Goal: Task Accomplishment & Management: Complete application form

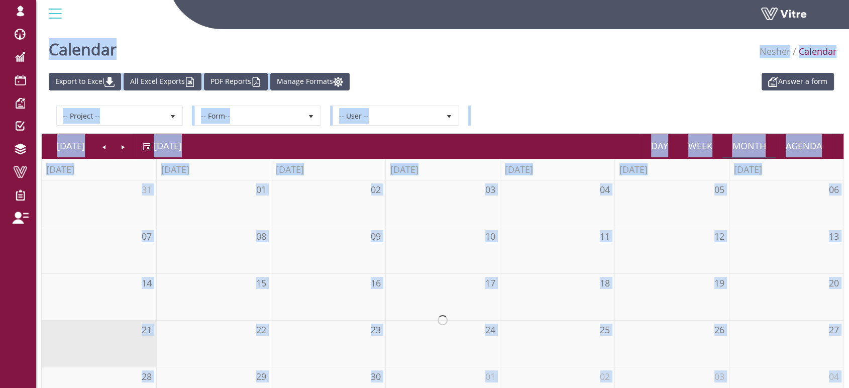
click at [567, 64] on div "Calendar Nesher Calendar" at bounding box center [442, 46] width 813 height 43
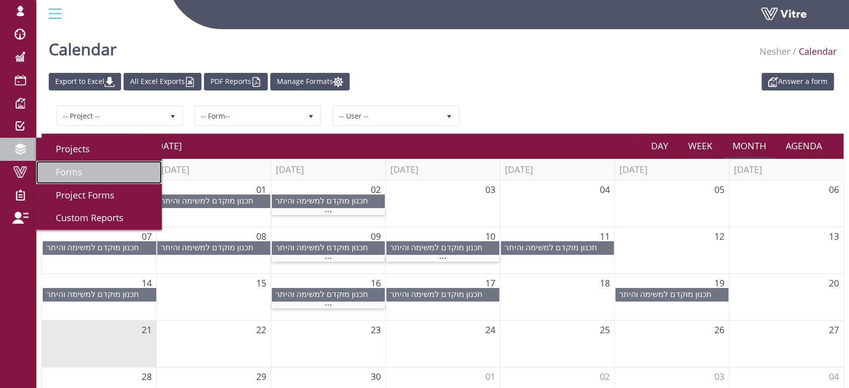
click at [91, 176] on link "Forms" at bounding box center [99, 172] width 126 height 23
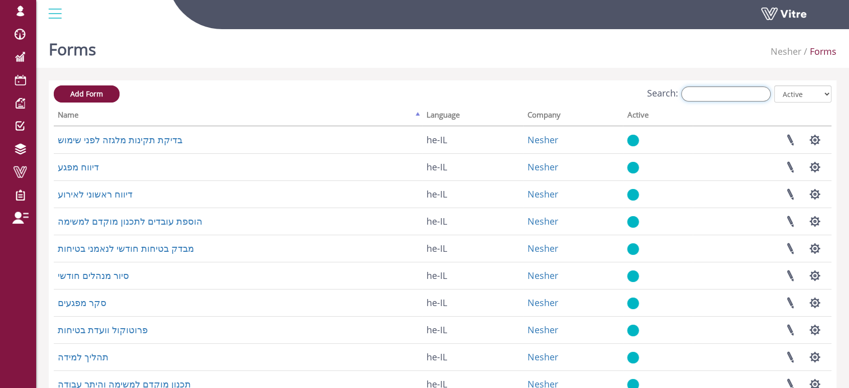
click at [744, 92] on input "Search:" at bounding box center [725, 93] width 89 height 15
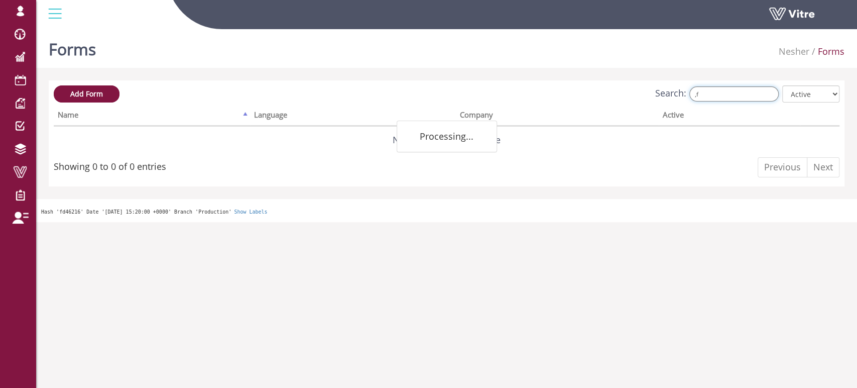
type input ","
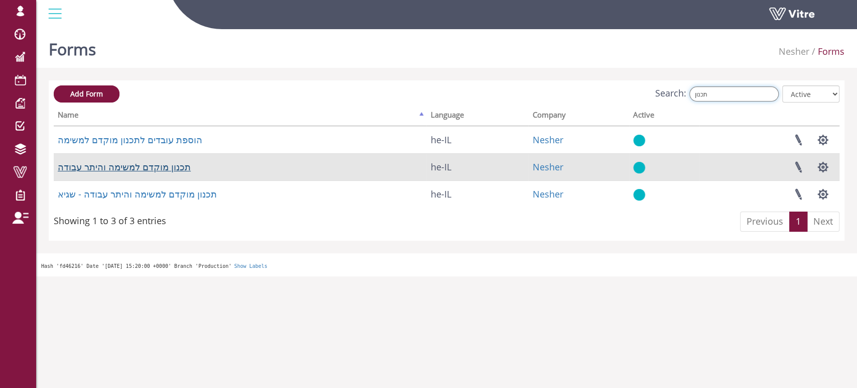
type input "תכנון"
click at [130, 169] on link "תכנון מוקדם למשימה והיתר עבודה" at bounding box center [124, 167] width 133 height 12
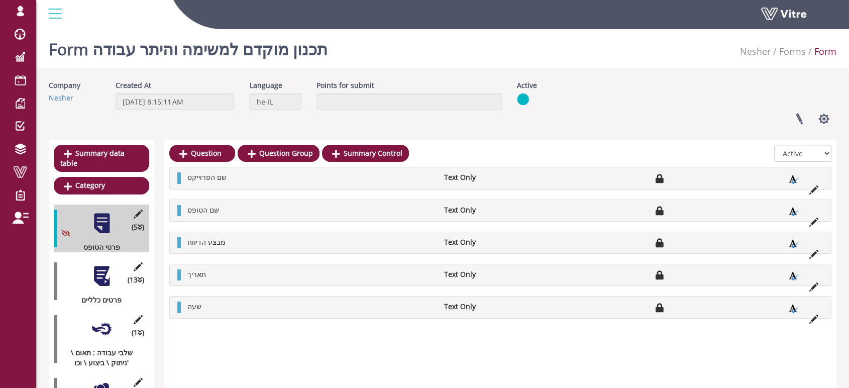
click at [100, 270] on div at bounding box center [101, 276] width 23 height 23
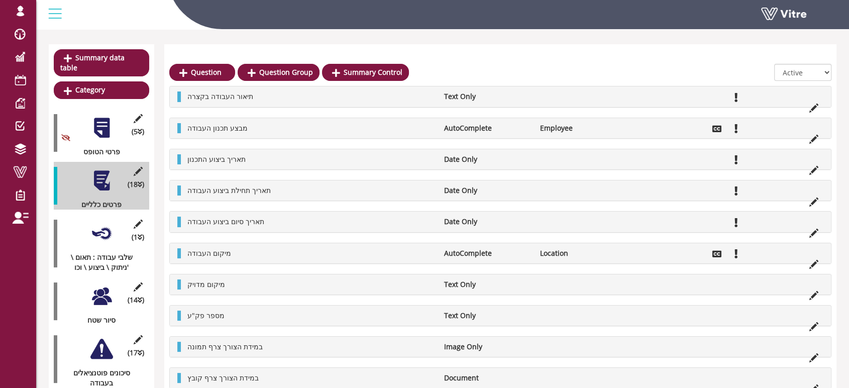
scroll to position [111, 0]
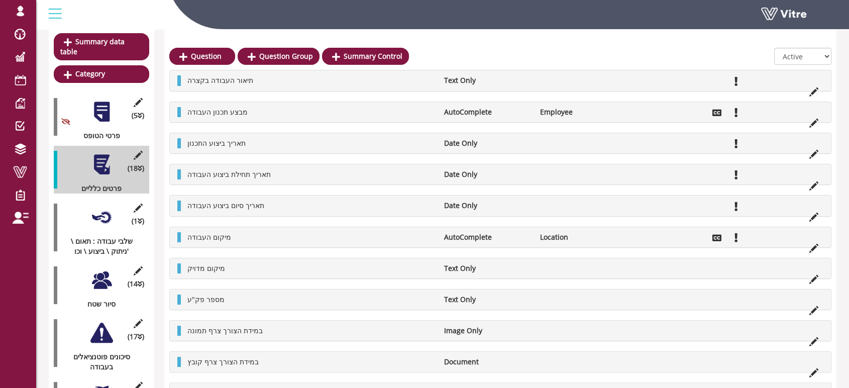
click at [98, 206] on div at bounding box center [101, 217] width 23 height 23
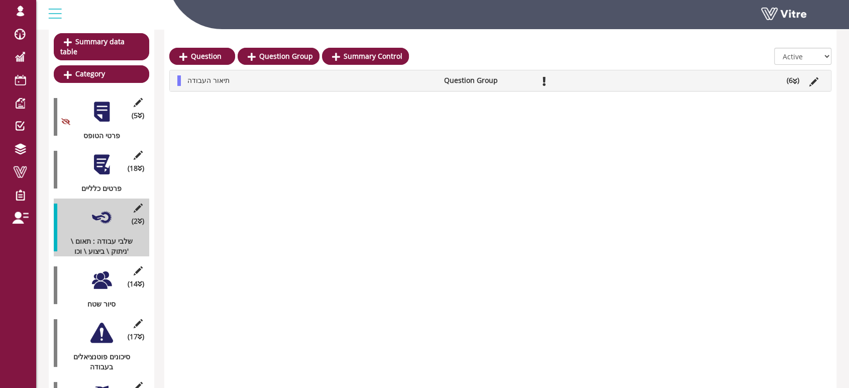
click at [417, 83] on li "תיאור העבודה" at bounding box center [310, 80] width 256 height 10
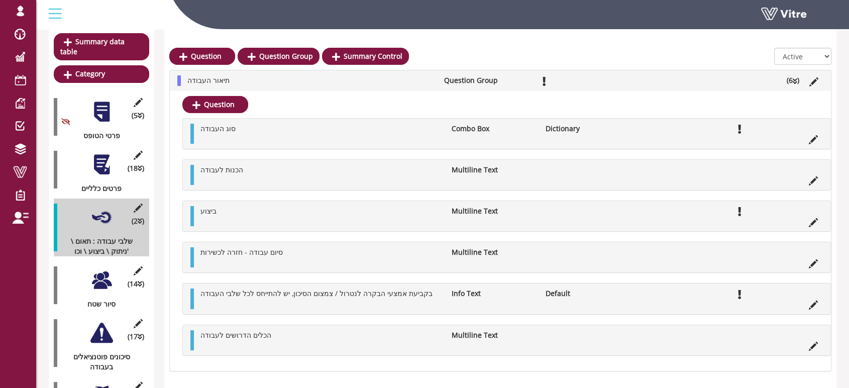
click at [100, 273] on div at bounding box center [101, 280] width 23 height 23
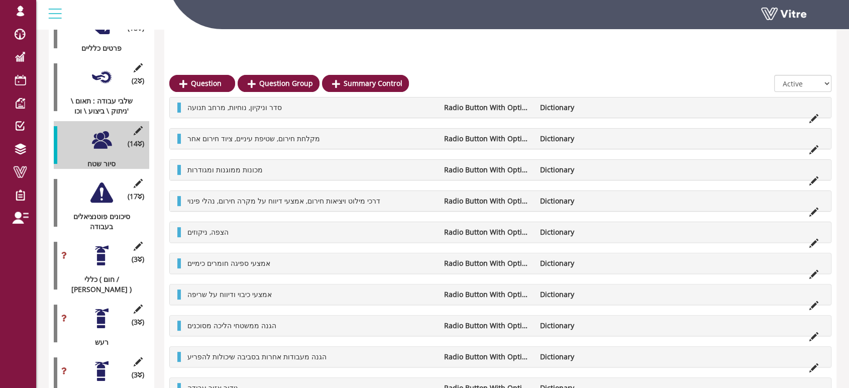
scroll to position [279, 0]
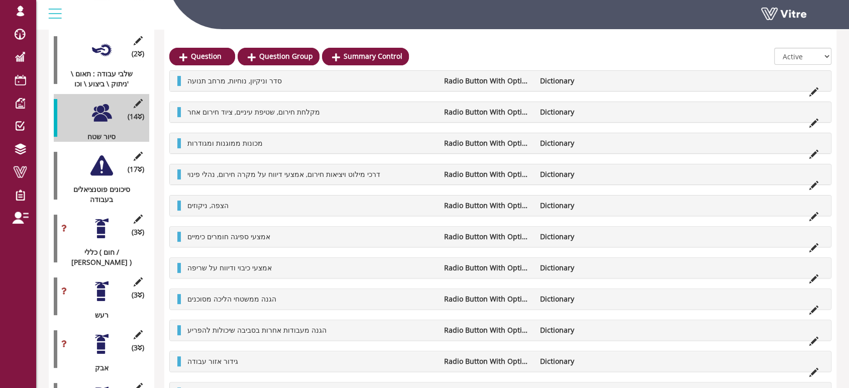
click at [103, 154] on div at bounding box center [101, 165] width 23 height 23
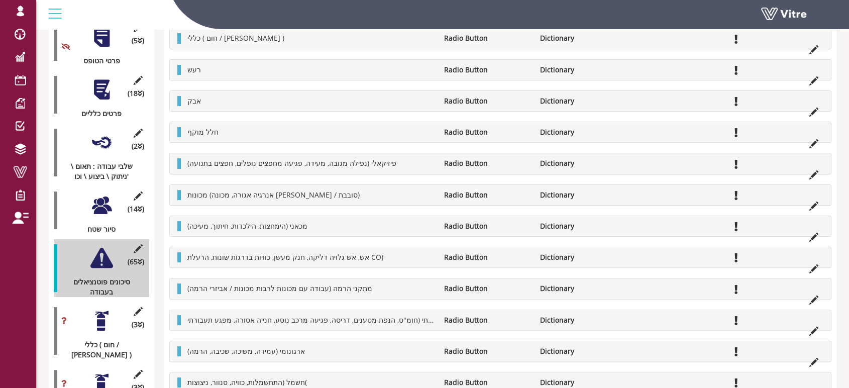
scroll to position [223, 0]
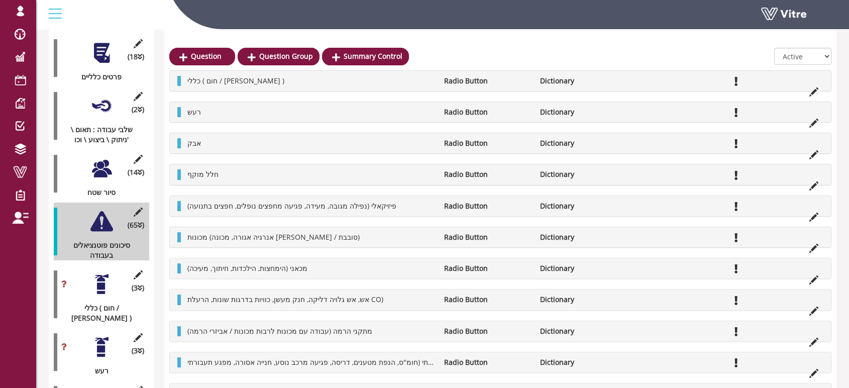
click at [101, 273] on div at bounding box center [101, 284] width 23 height 23
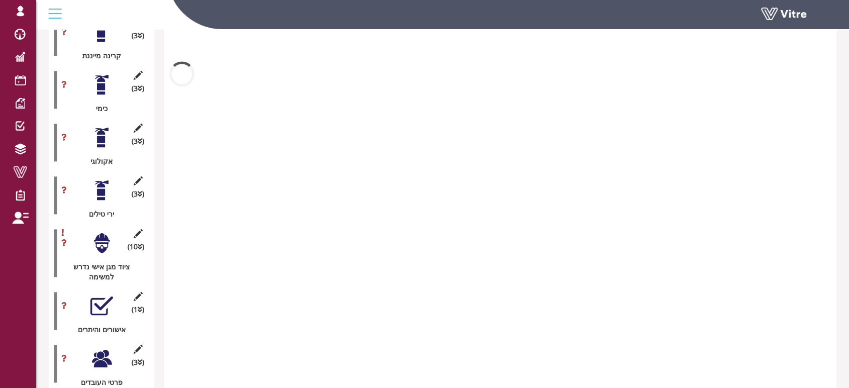
scroll to position [1172, 0]
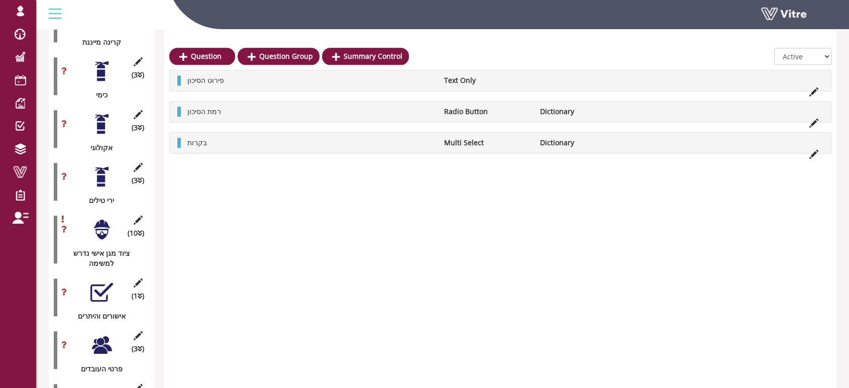
click at [104, 218] on div at bounding box center [101, 229] width 23 height 23
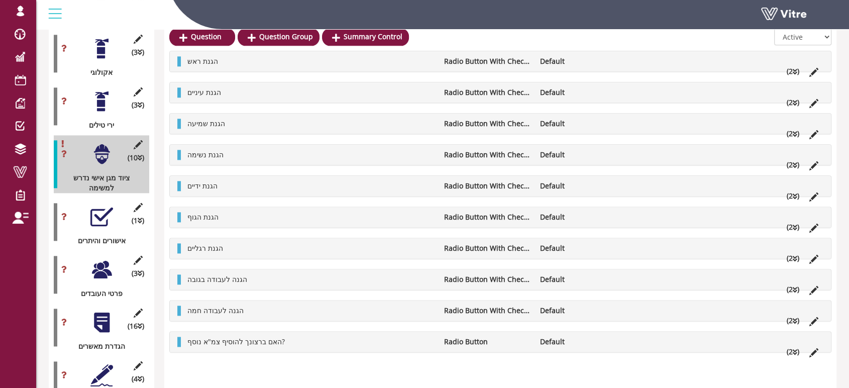
scroll to position [1227, 0]
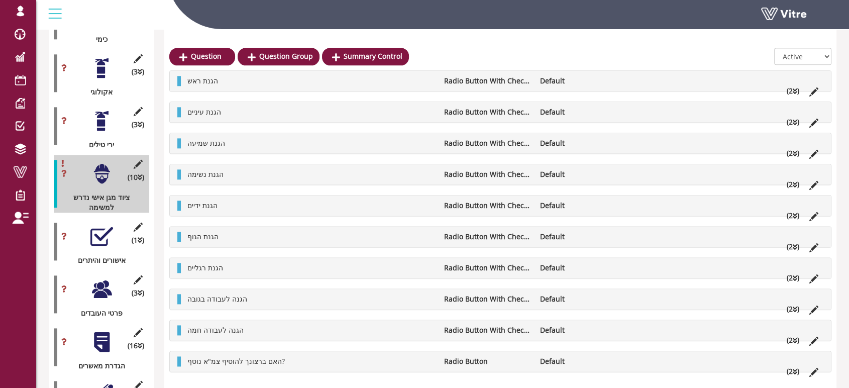
click at [99, 225] on div at bounding box center [101, 236] width 23 height 23
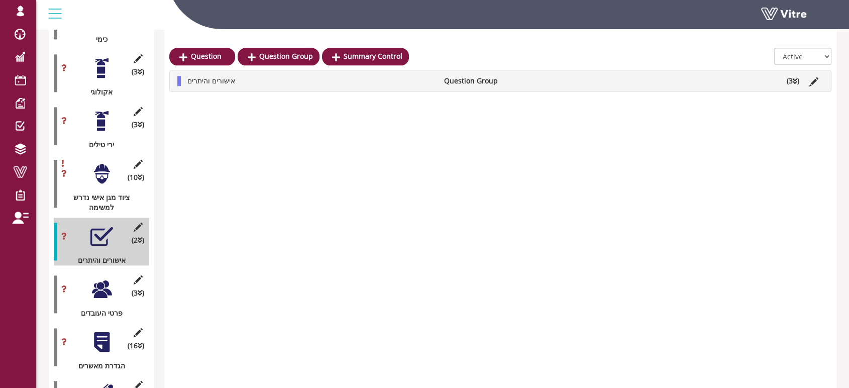
click at [367, 79] on li "אישורים והיתרים" at bounding box center [310, 81] width 256 height 10
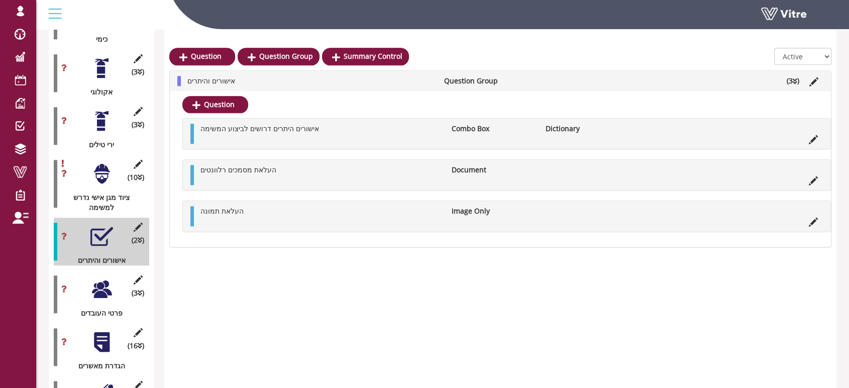
click at [95, 278] on div at bounding box center [101, 289] width 23 height 23
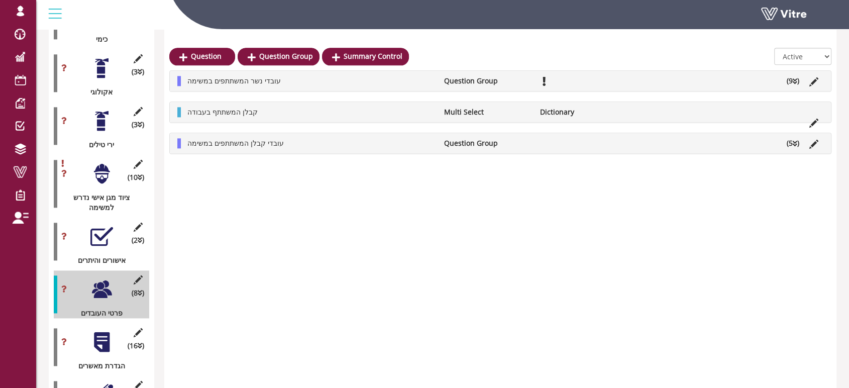
click at [386, 81] on li "עובדי נשר המשתתפים במשימה" at bounding box center [310, 81] width 256 height 10
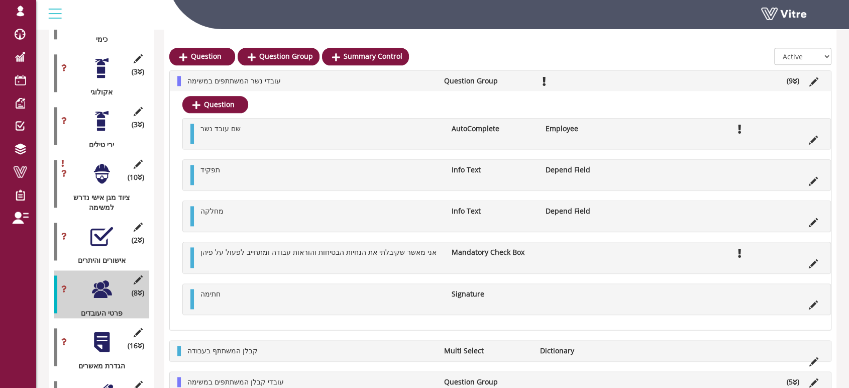
click at [393, 81] on li "עובדי נשר המשתתפים במשימה" at bounding box center [310, 81] width 256 height 10
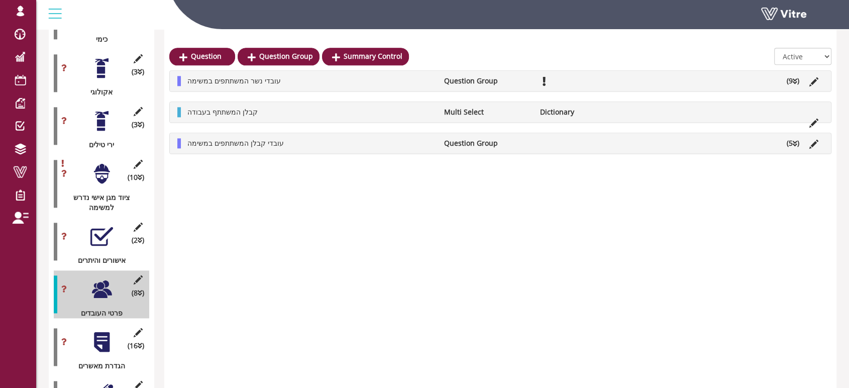
click at [354, 143] on li "עובדי קבלן המשתתפים במשימה" at bounding box center [310, 143] width 256 height 10
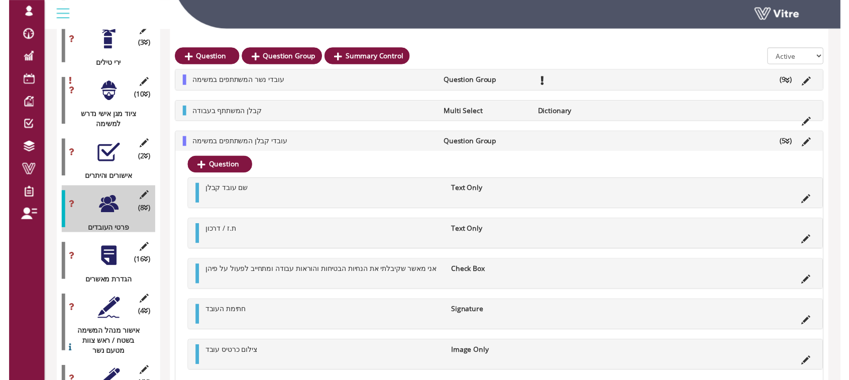
scroll to position [1309, 0]
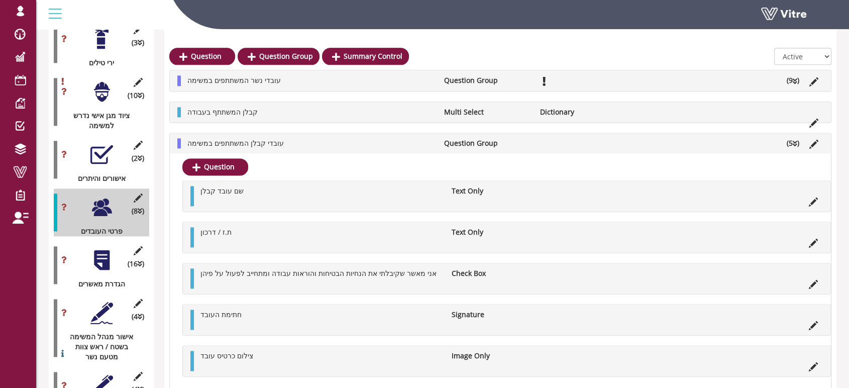
click at [99, 249] on div at bounding box center [101, 260] width 23 height 23
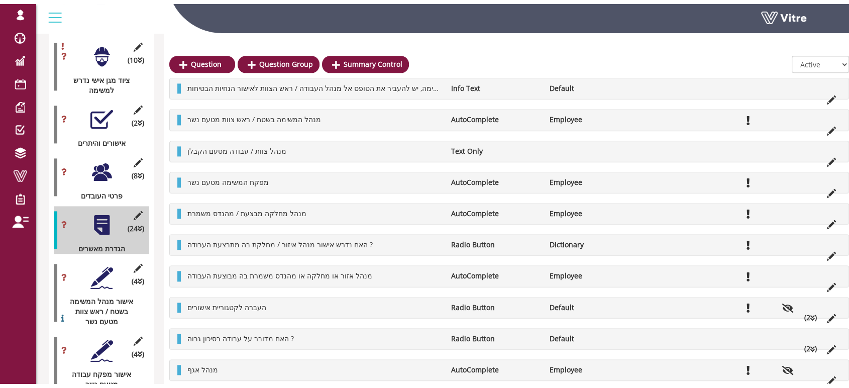
scroll to position [1345, 0]
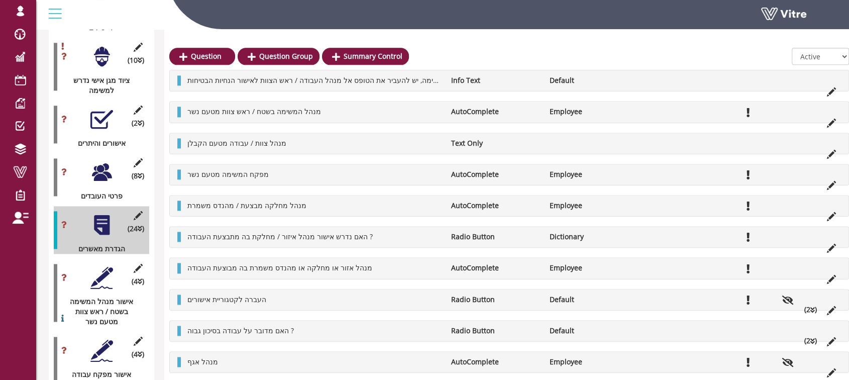
click at [103, 266] on div at bounding box center [101, 277] width 23 height 23
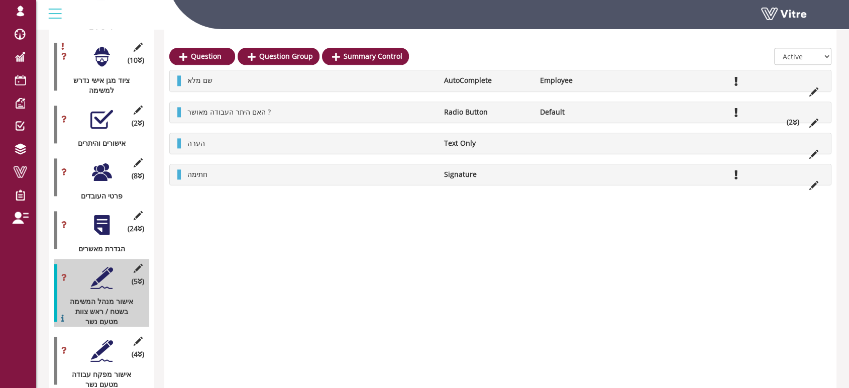
click at [100, 339] on div at bounding box center [101, 350] width 23 height 23
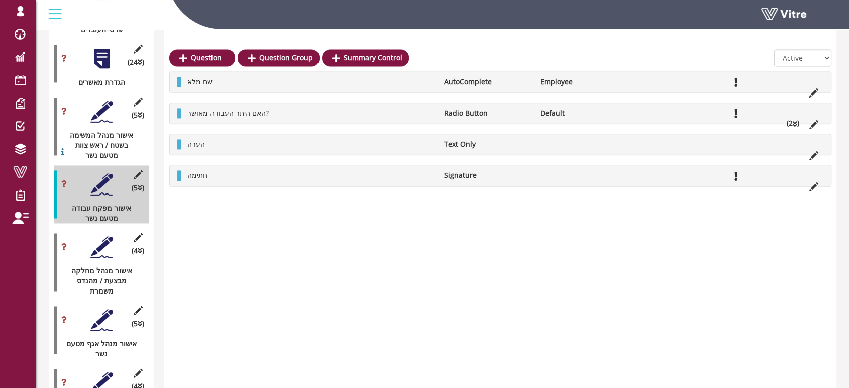
scroll to position [1512, 0]
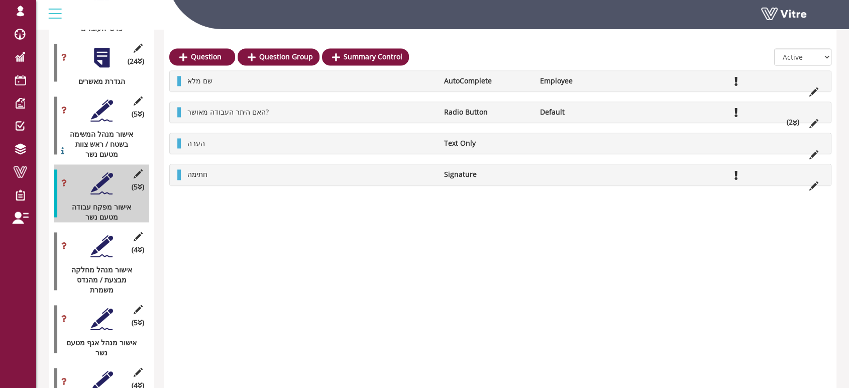
click at [100, 235] on div at bounding box center [101, 246] width 23 height 23
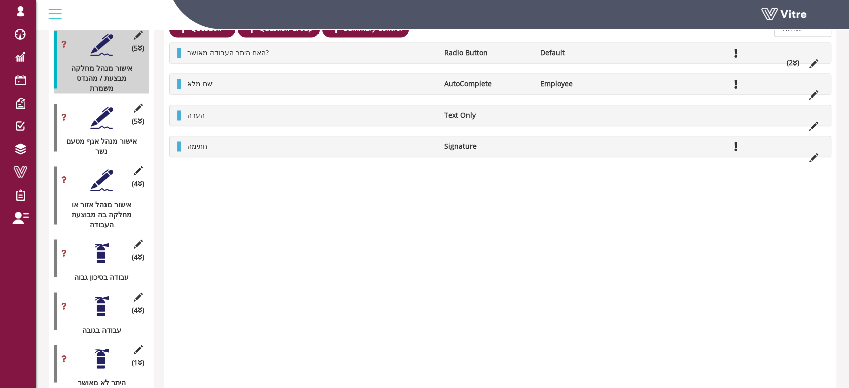
scroll to position [1717, 0]
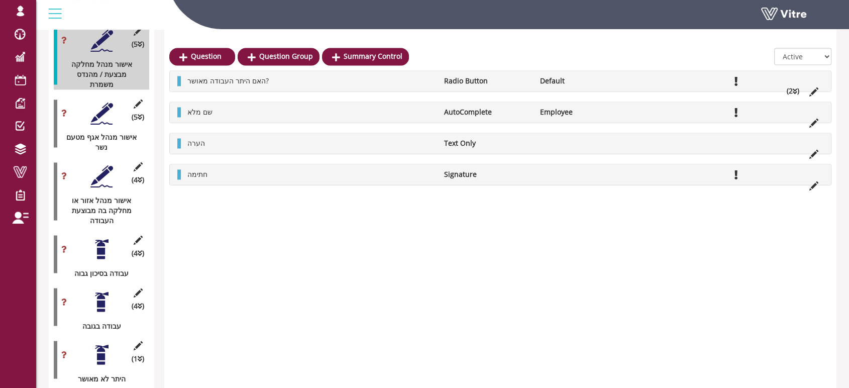
click at [98, 238] on div at bounding box center [101, 249] width 23 height 23
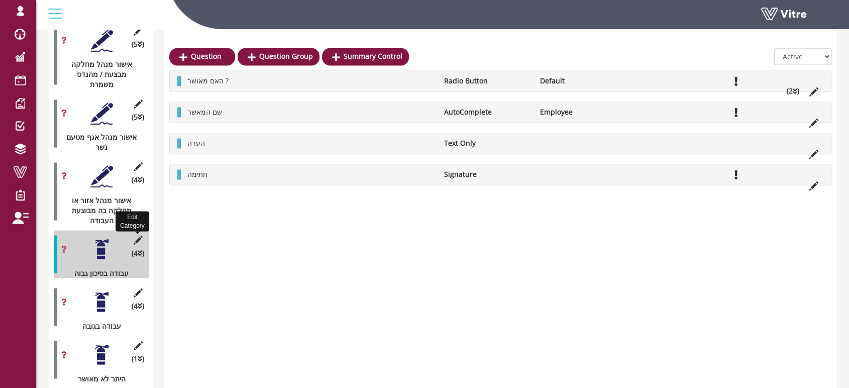
click at [137, 235] on icon at bounding box center [138, 239] width 13 height 9
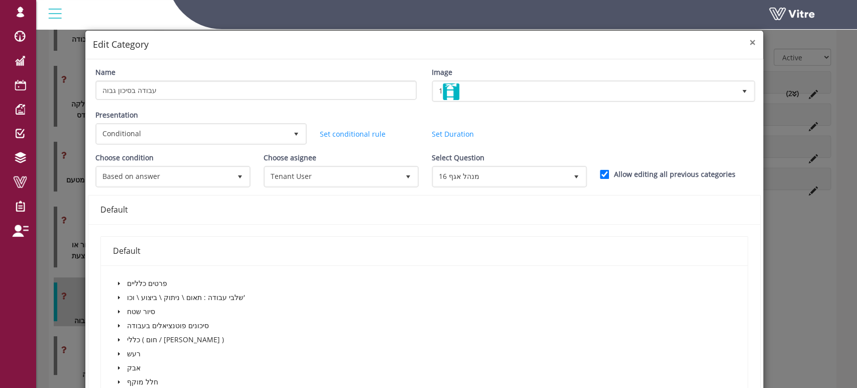
click at [750, 44] on span "×" at bounding box center [753, 42] width 6 height 14
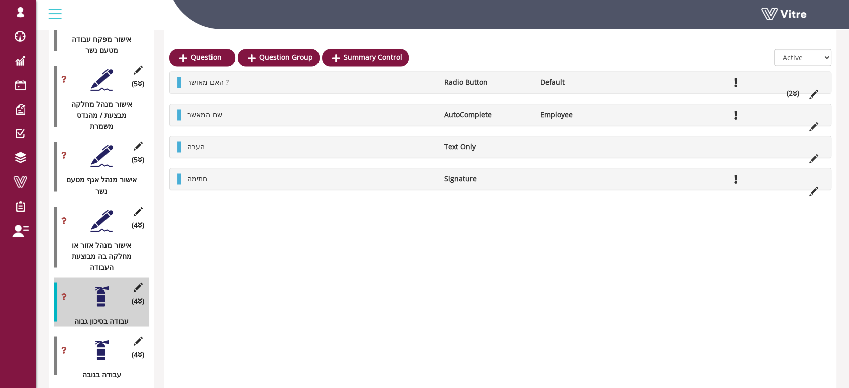
click at [99, 144] on div at bounding box center [101, 155] width 23 height 23
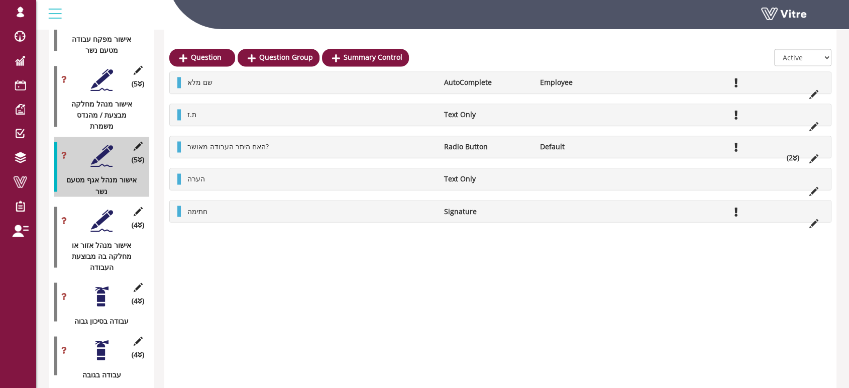
click at [97, 285] on div at bounding box center [101, 296] width 23 height 23
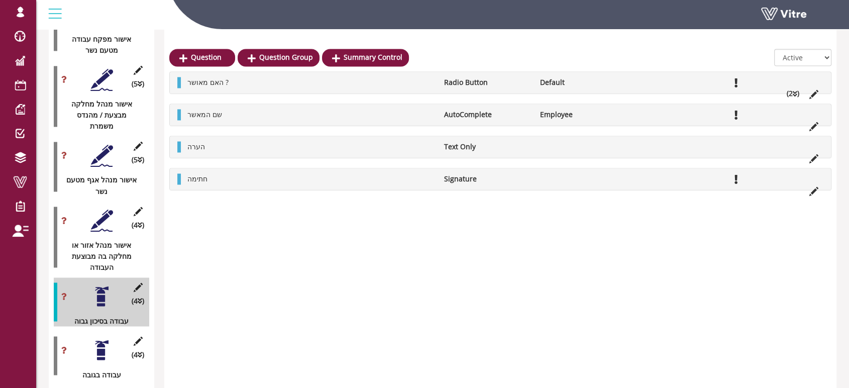
click at [99, 339] on div at bounding box center [101, 350] width 23 height 23
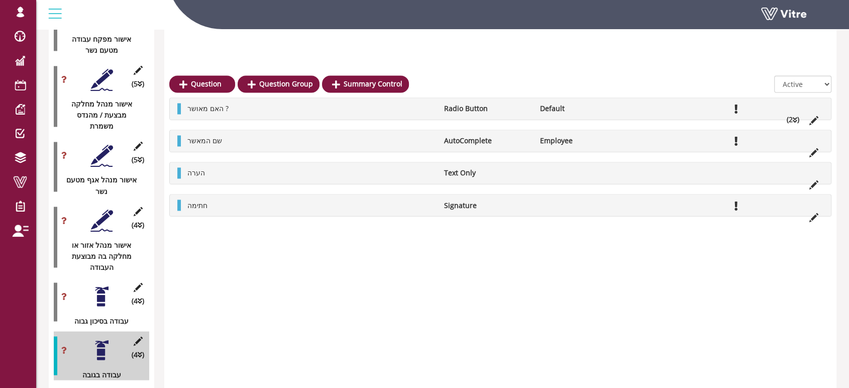
scroll to position [1766, 0]
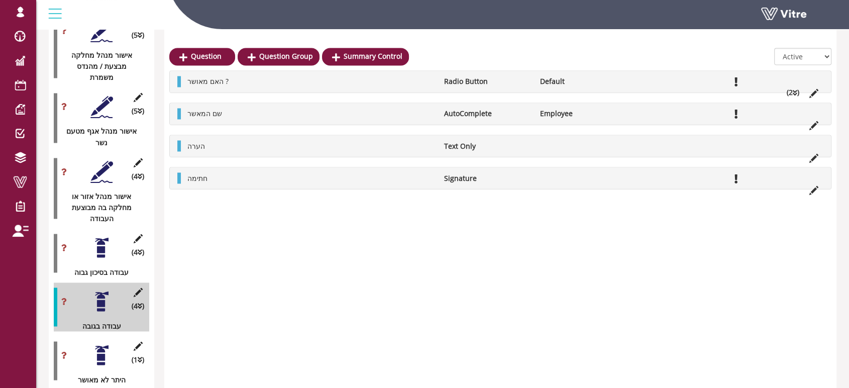
click at [100, 290] on div at bounding box center [101, 301] width 23 height 23
click at [100, 344] on div at bounding box center [101, 355] width 23 height 23
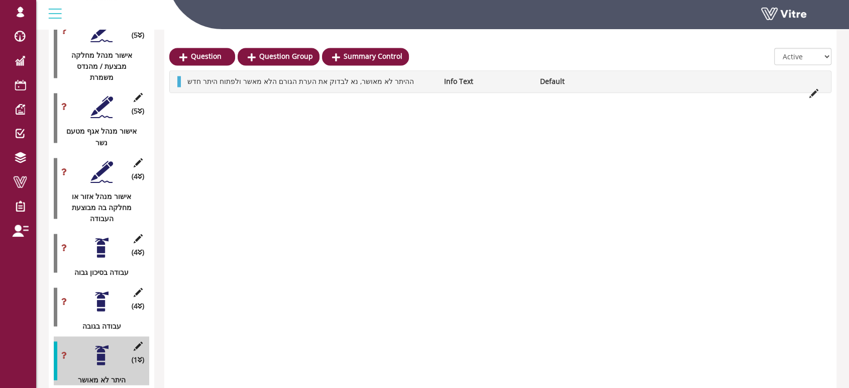
click at [410, 80] on li "ההיתר לא מאושר, נא לבדוק את הערת הגורם הלא מאשר ולפתוח היתר חדש" at bounding box center [310, 81] width 256 height 11
click at [438, 55] on div at bounding box center [500, 59] width 662 height 22
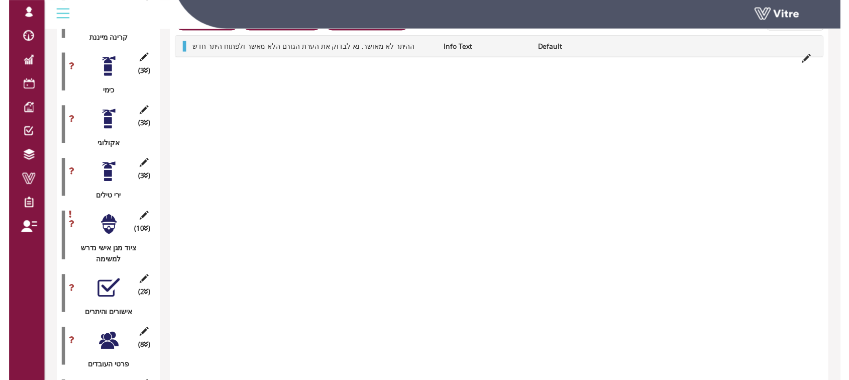
scroll to position [1227, 0]
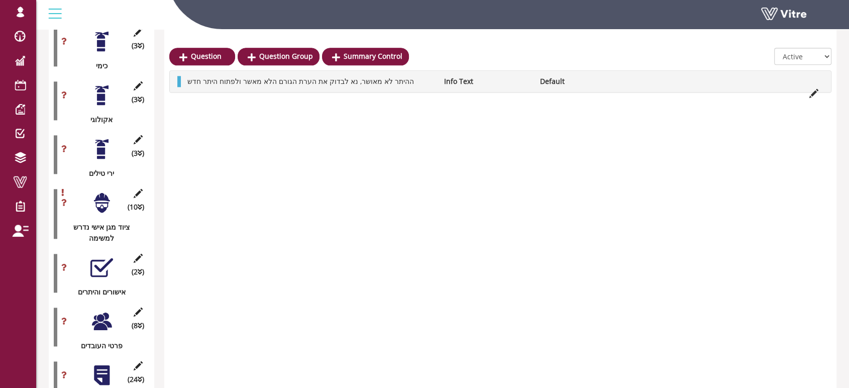
click at [104, 364] on div at bounding box center [101, 375] width 23 height 23
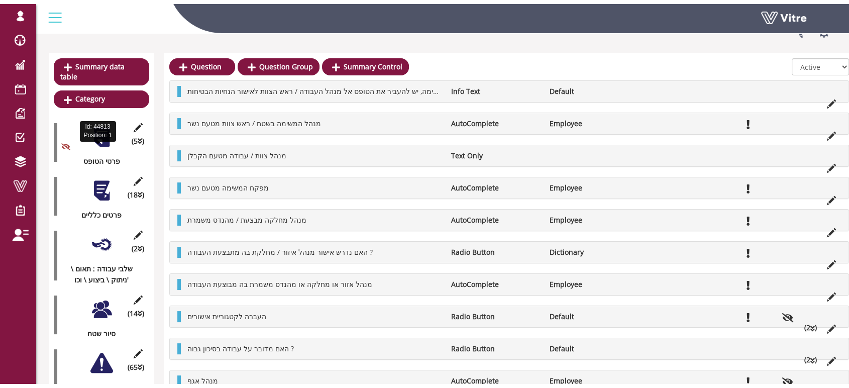
scroll to position [56, 0]
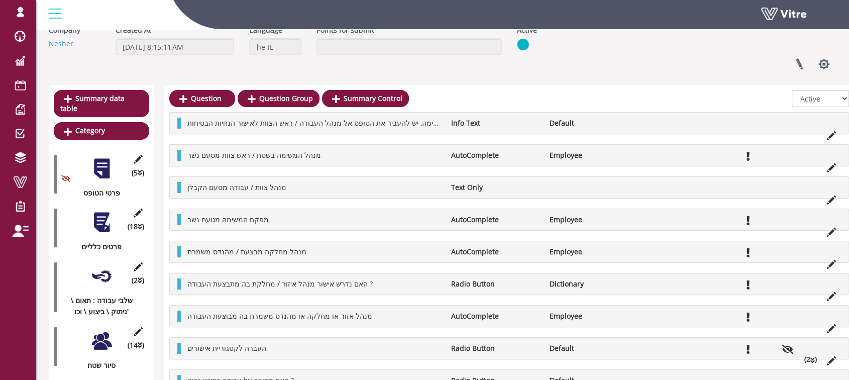
click at [101, 212] on div at bounding box center [101, 222] width 23 height 23
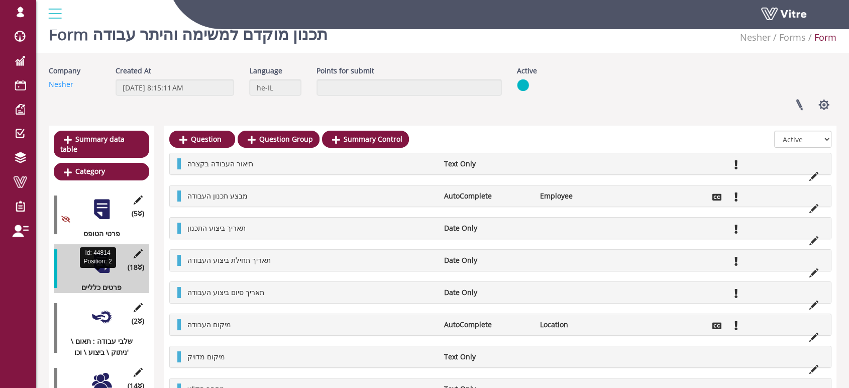
scroll to position [0, 0]
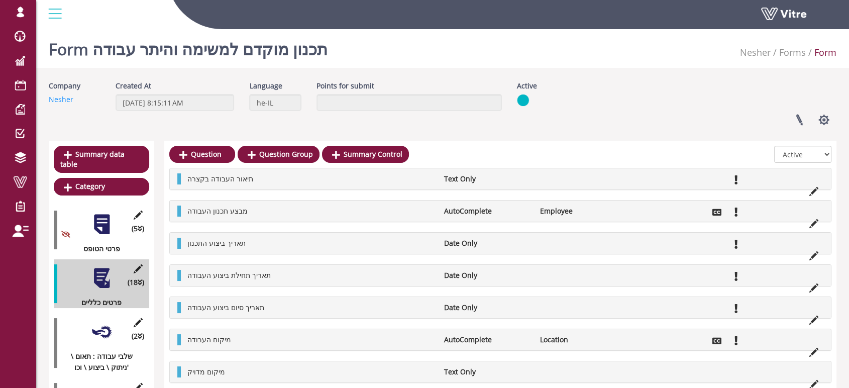
click at [106, 324] on div at bounding box center [101, 331] width 23 height 23
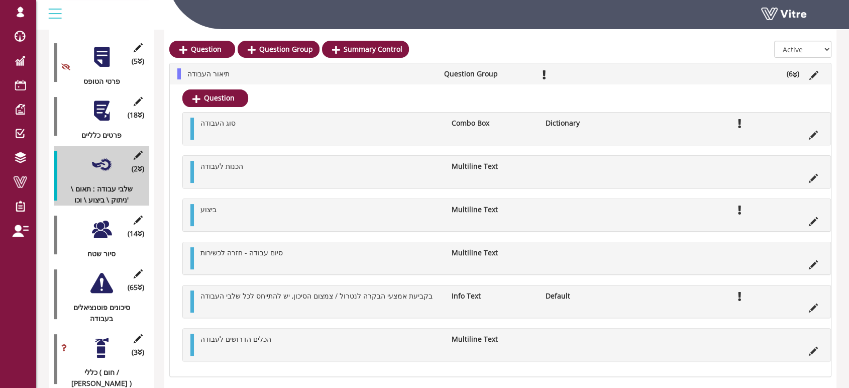
scroll to position [111, 0]
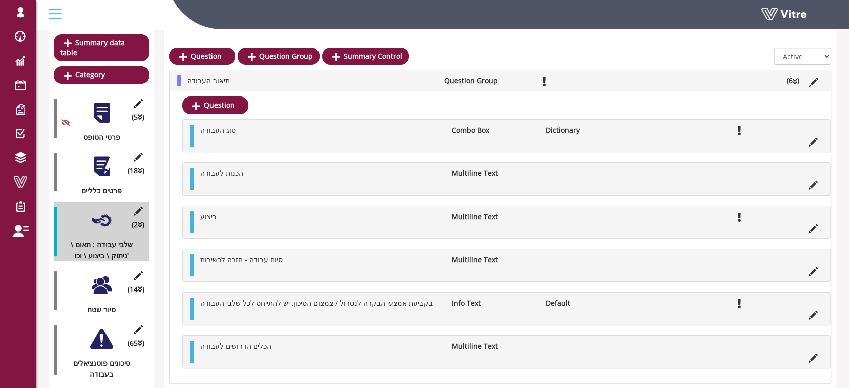
click at [95, 276] on div at bounding box center [101, 285] width 23 height 23
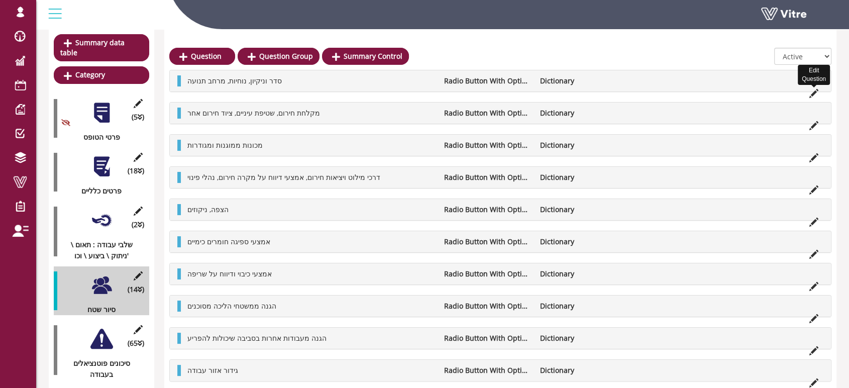
click at [813, 93] on icon at bounding box center [813, 93] width 9 height 9
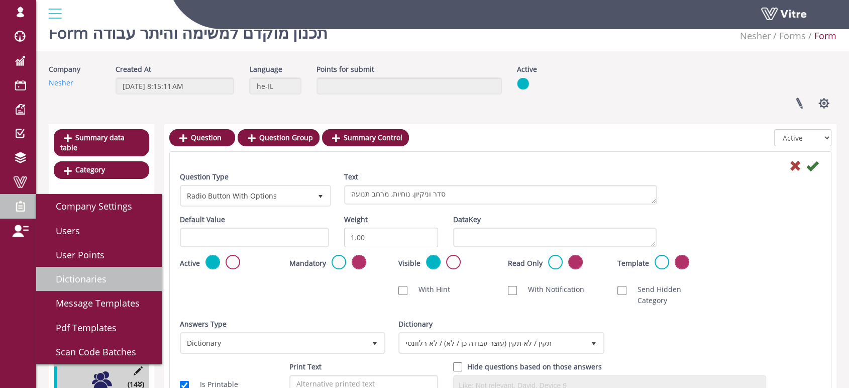
scroll to position [0, 0]
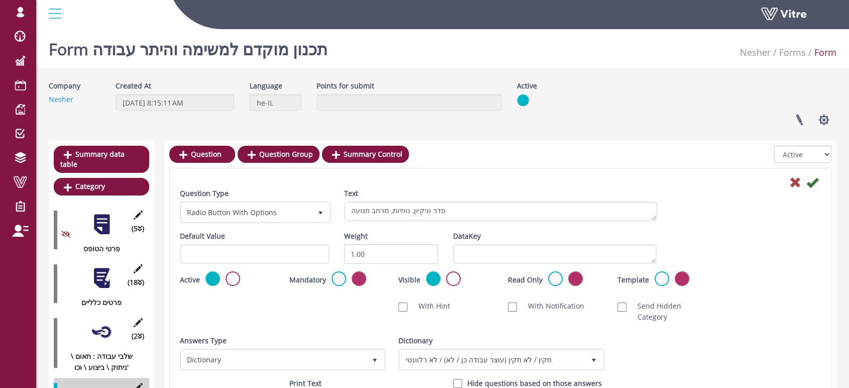
click at [615, 62] on div "Form תכנון מוקדם למשימה והיתר עבודה Nesher Forms Form" at bounding box center [442, 46] width 813 height 43
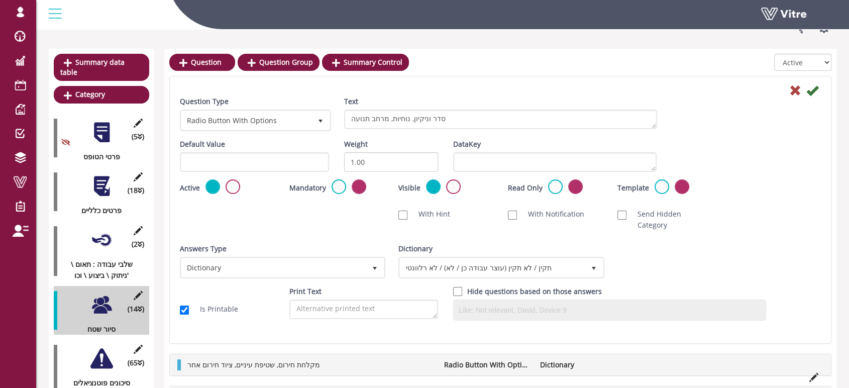
scroll to position [56, 0]
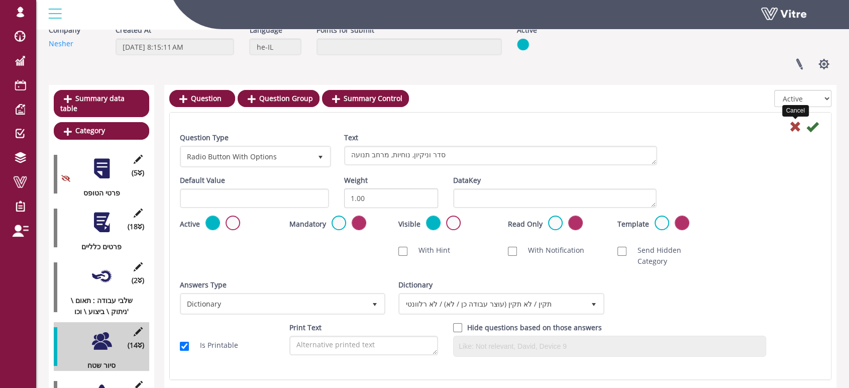
click at [794, 128] on icon at bounding box center [795, 127] width 12 height 12
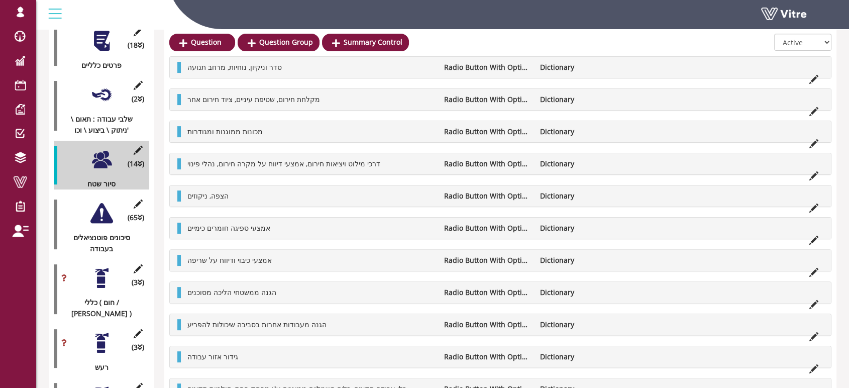
scroll to position [223, 0]
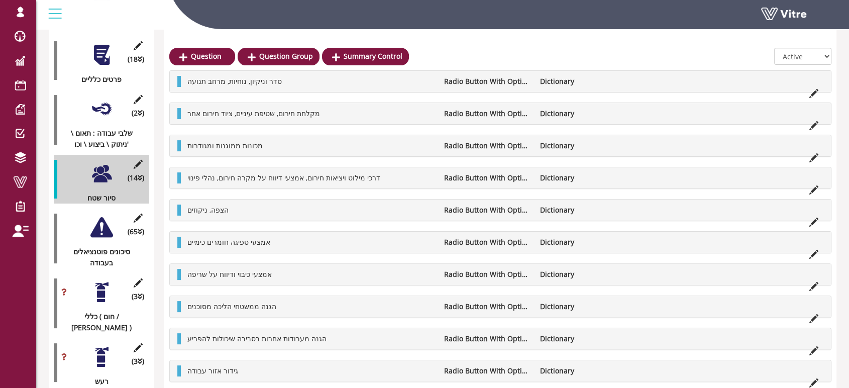
click at [98, 221] on div at bounding box center [101, 227] width 23 height 23
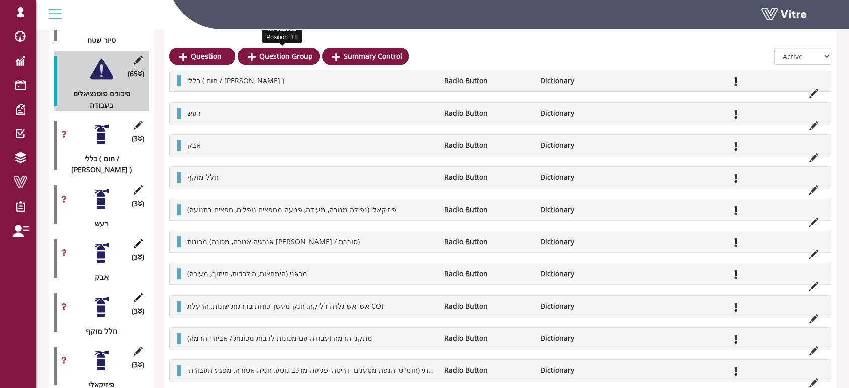
scroll to position [390, 0]
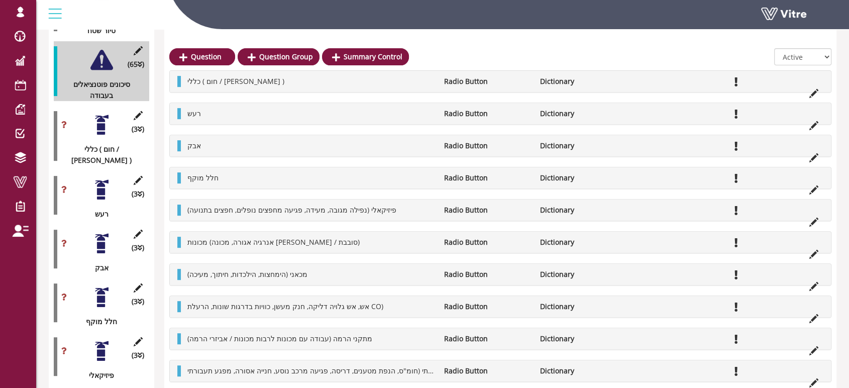
click at [99, 114] on div at bounding box center [101, 125] width 23 height 23
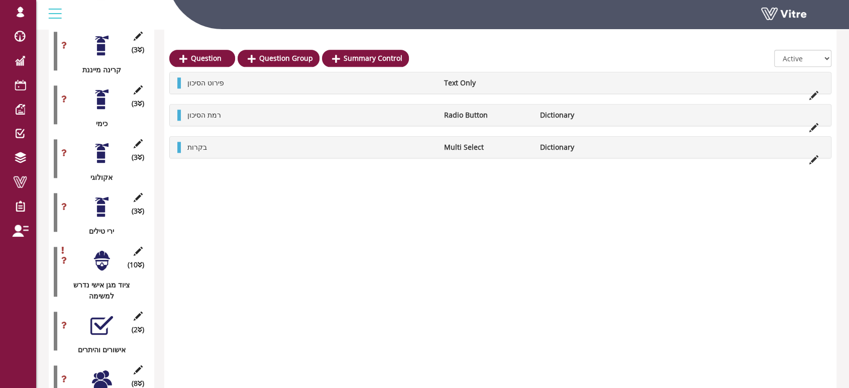
scroll to position [1172, 0]
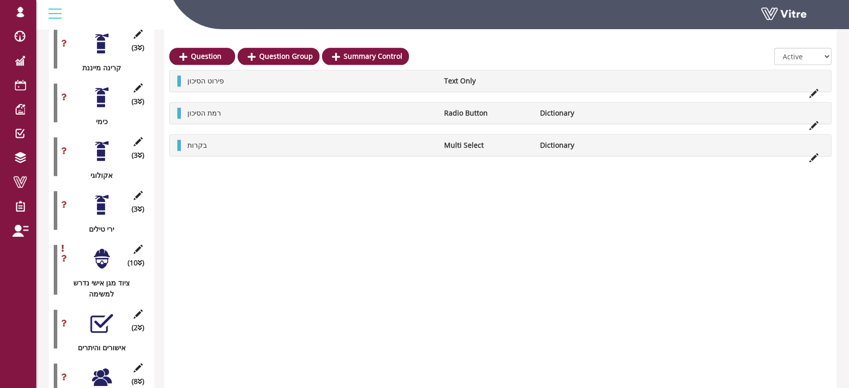
click at [99, 247] on div at bounding box center [101, 258] width 23 height 23
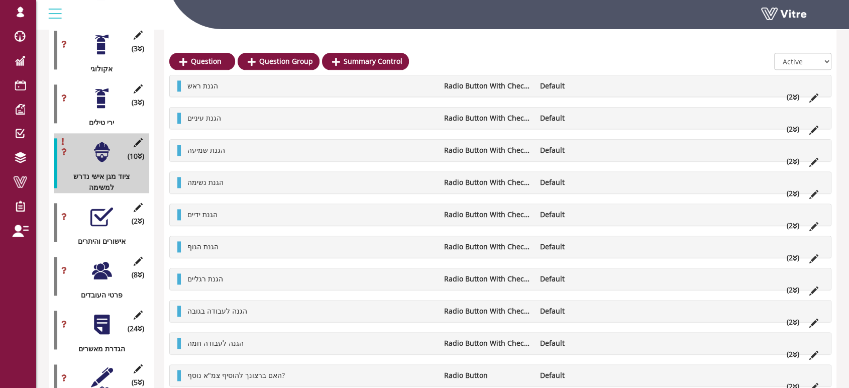
scroll to position [1283, 0]
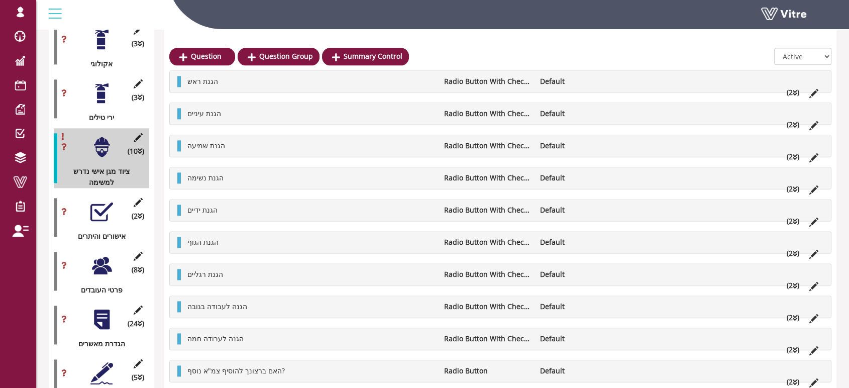
click at [100, 200] on div at bounding box center [101, 211] width 23 height 23
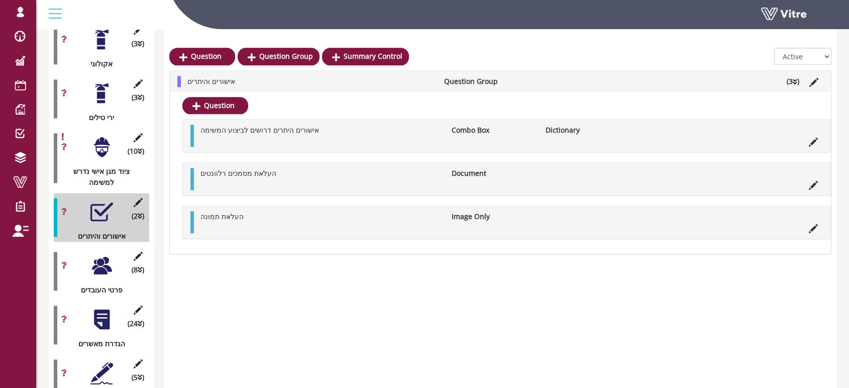
click at [332, 79] on li "אישורים והיתרים" at bounding box center [310, 81] width 256 height 11
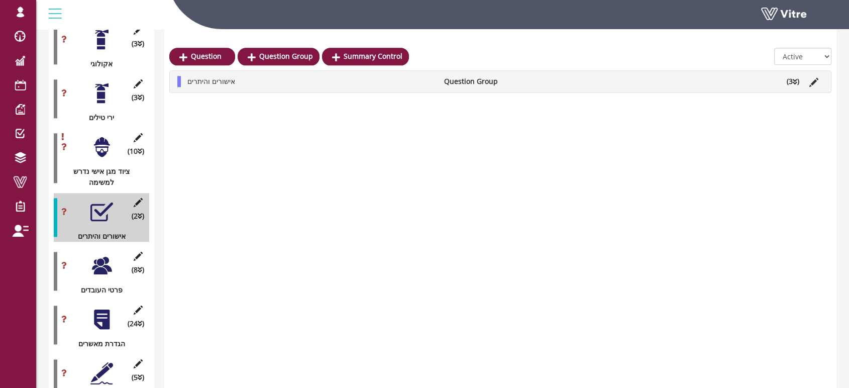
click at [100, 254] on div at bounding box center [101, 265] width 23 height 23
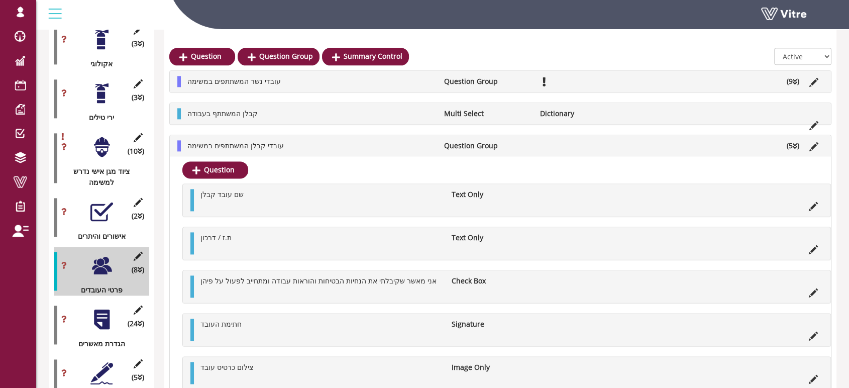
click at [338, 78] on li "עובדי נשר המשתתפים במשימה" at bounding box center [310, 81] width 256 height 11
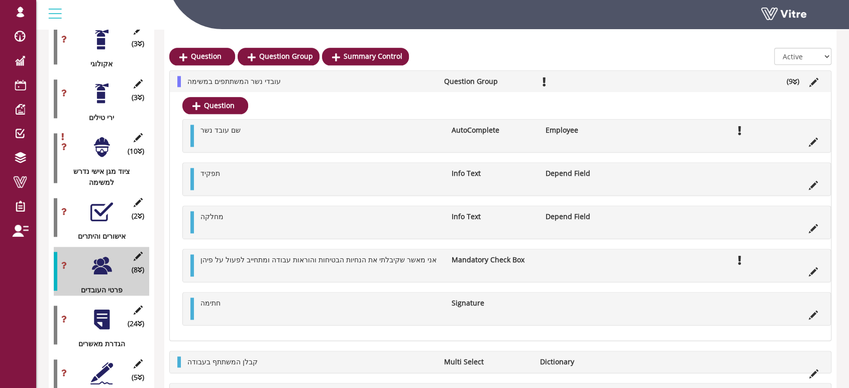
click at [338, 79] on li "עובדי נשר המשתתפים במשימה" at bounding box center [310, 81] width 256 height 11
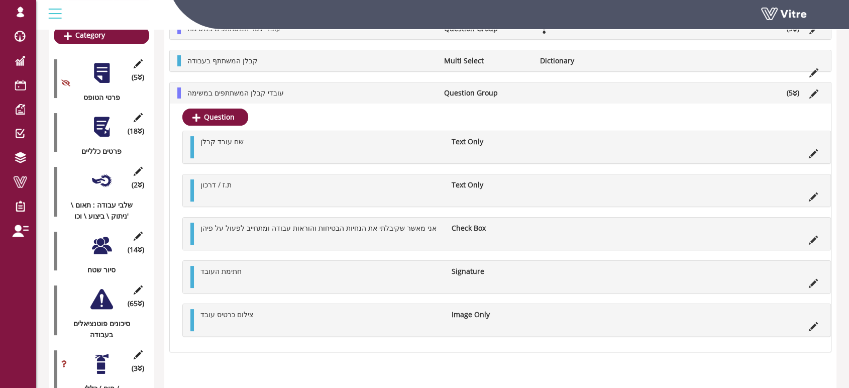
scroll to position [167, 0]
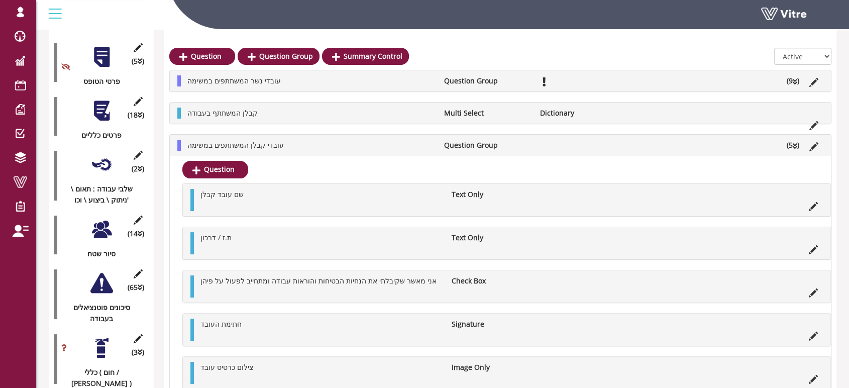
click at [311, 147] on li "עובדי קבלן המשתתפים במשימה" at bounding box center [310, 145] width 256 height 11
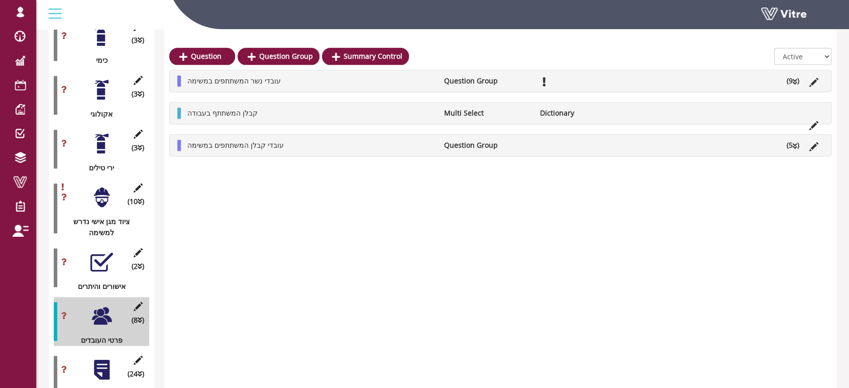
scroll to position [1283, 0]
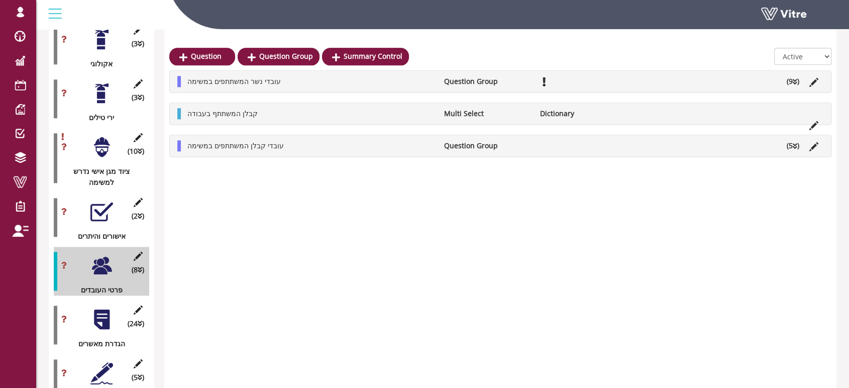
click at [298, 146] on li "עובדי קבלן המשתתפים במשימה" at bounding box center [310, 145] width 256 height 11
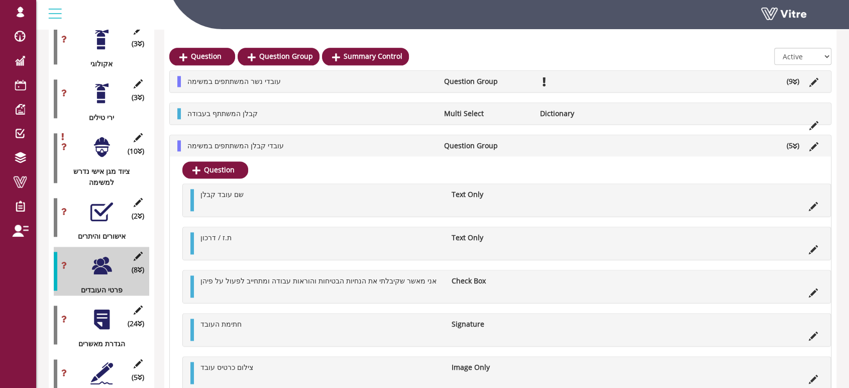
click at [288, 145] on li "עובדי קבלן המשתתפים במשימה" at bounding box center [310, 145] width 256 height 11
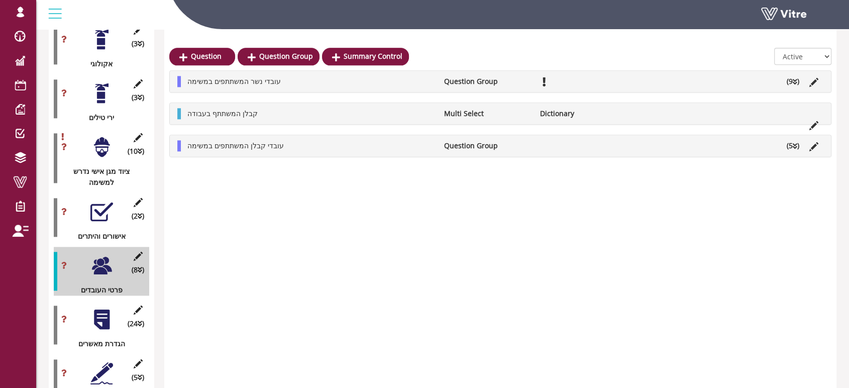
click at [351, 145] on li "עובדי קבלן המשתתפים במשימה" at bounding box center [310, 145] width 256 height 11
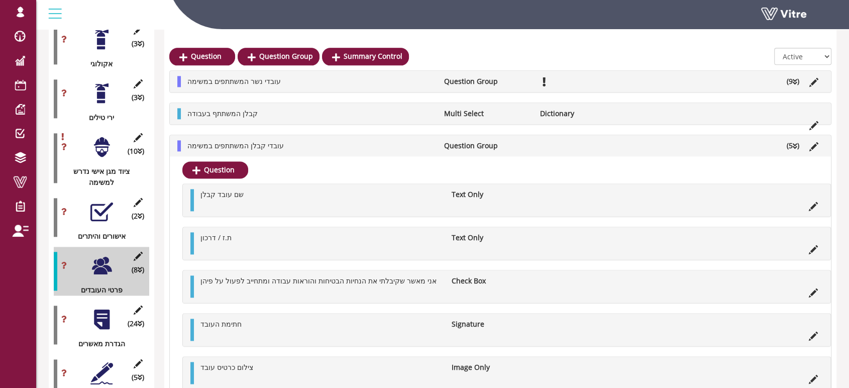
click at [410, 145] on li "עובדי קבלן המשתתפים במשימה" at bounding box center [310, 145] width 256 height 11
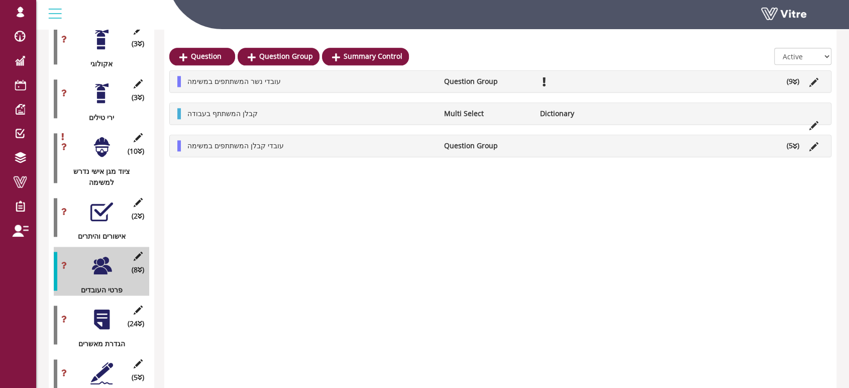
click at [382, 151] on div "עובדי קבלן המשתתפים במשימה Question Group (5 )" at bounding box center [500, 145] width 661 height 21
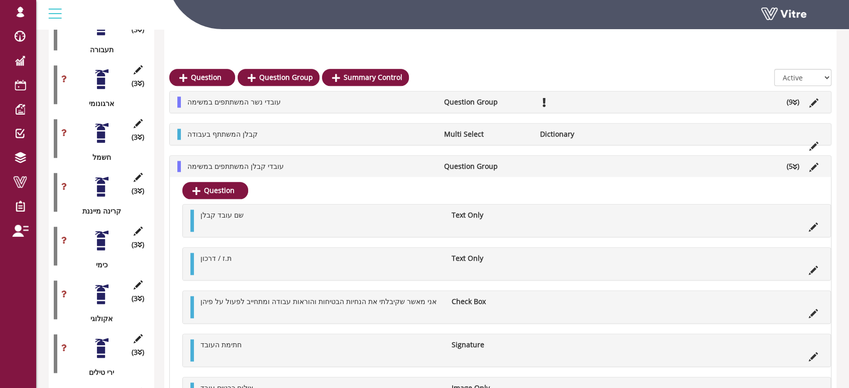
scroll to position [1005, 0]
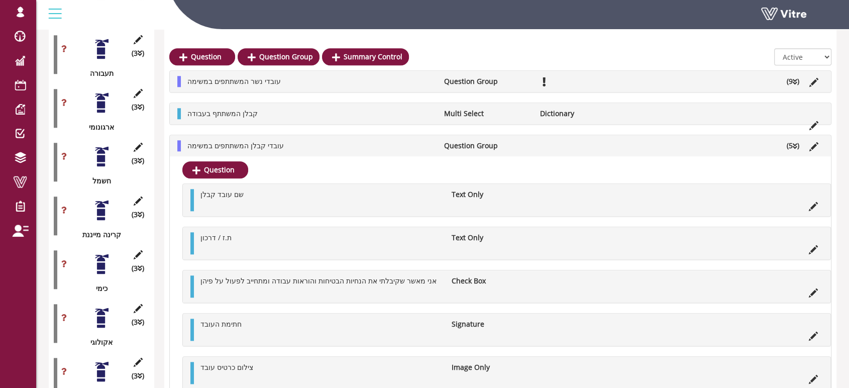
click at [404, 144] on li "עובדי קבלן המשתתפים במשימה" at bounding box center [310, 145] width 256 height 11
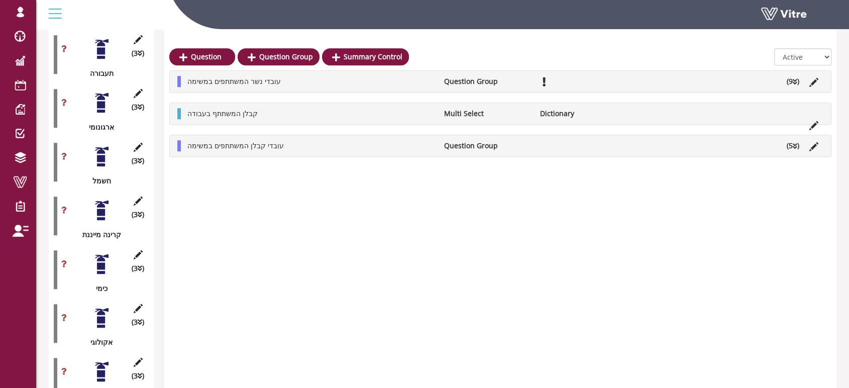
click at [336, 146] on li "עובדי קבלן המשתתפים במשימה" at bounding box center [310, 145] width 256 height 11
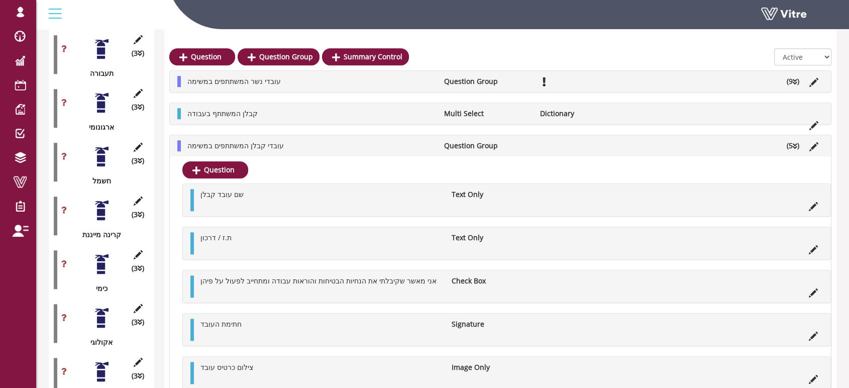
click at [318, 142] on li "עובדי קבלן המשתתפים במשימה" at bounding box center [310, 145] width 256 height 11
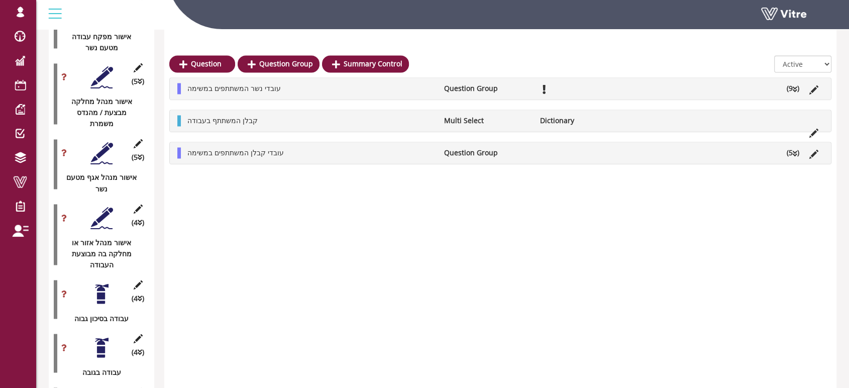
scroll to position [1731, 0]
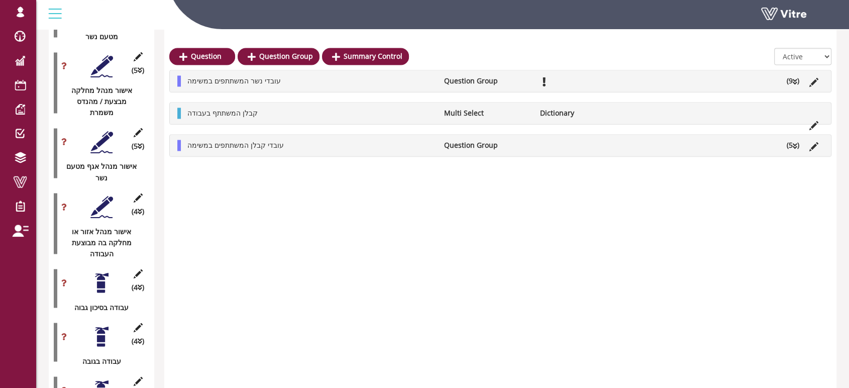
click at [99, 271] on div at bounding box center [101, 282] width 23 height 23
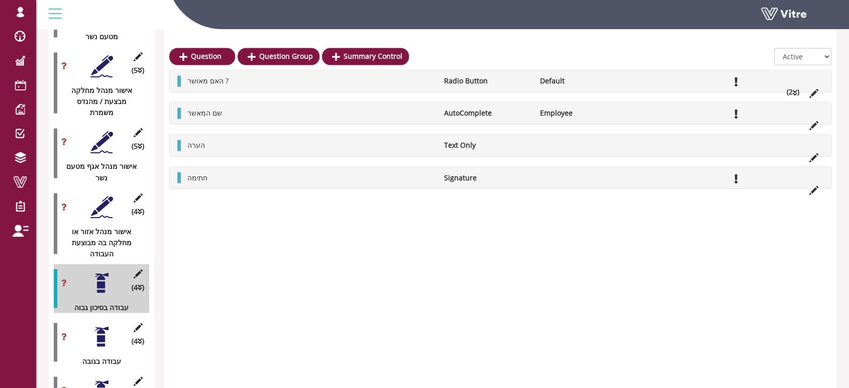
click at [98, 325] on div at bounding box center [101, 336] width 23 height 23
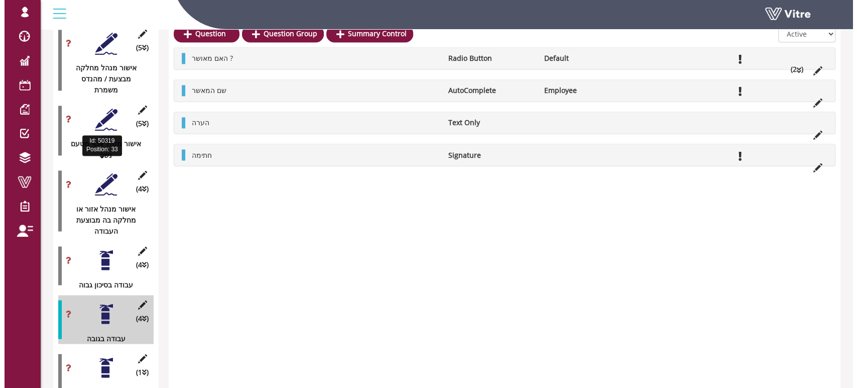
scroll to position [1766, 0]
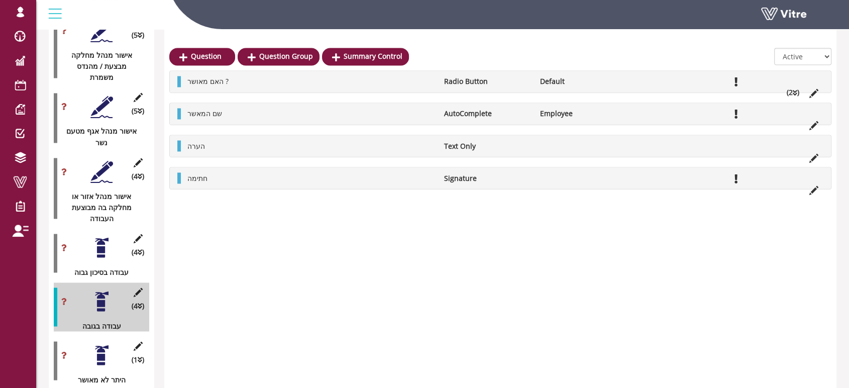
click at [102, 344] on div at bounding box center [101, 355] width 23 height 23
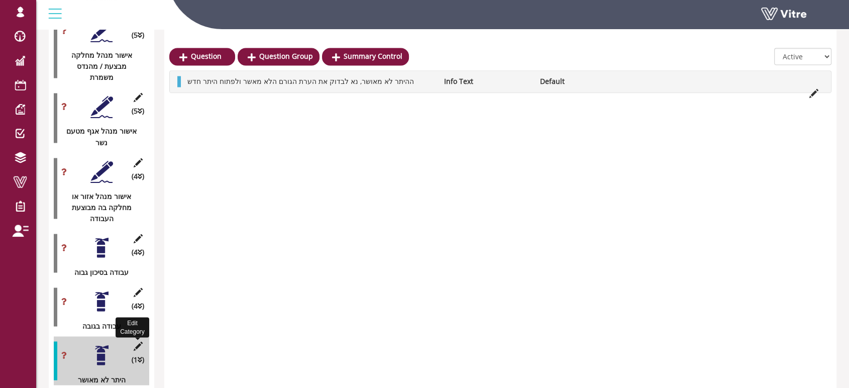
click at [139, 341] on icon at bounding box center [138, 345] width 13 height 9
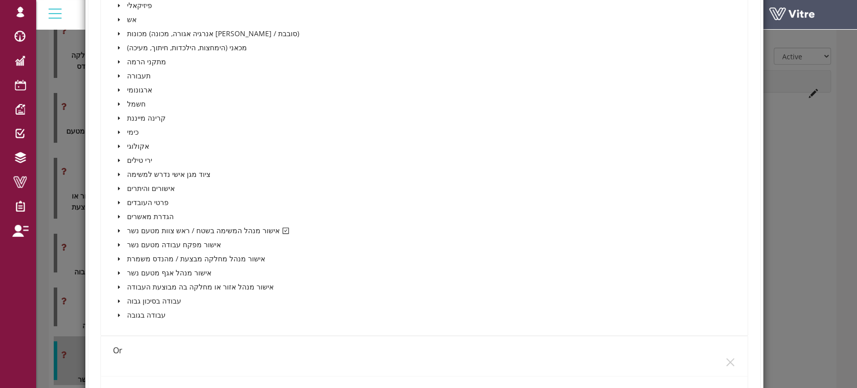
scroll to position [446, 0]
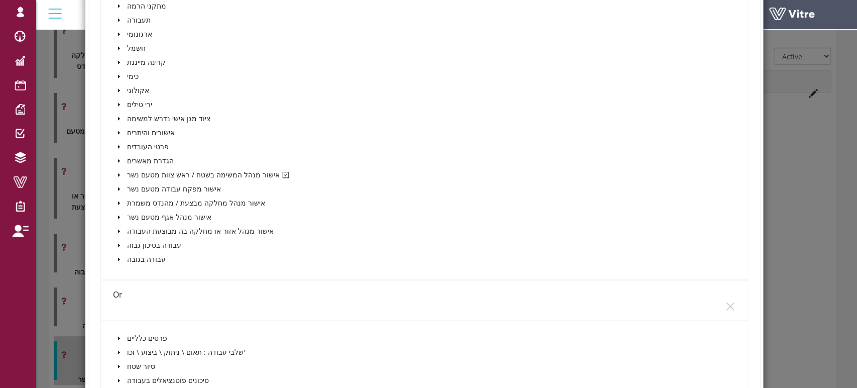
click at [118, 173] on icon "caret-down" at bounding box center [119, 175] width 2 height 4
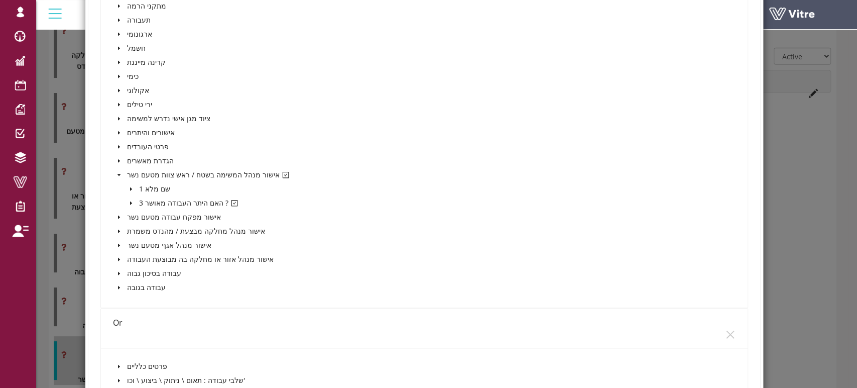
click at [118, 174] on icon "caret-down" at bounding box center [120, 175] width 4 height 2
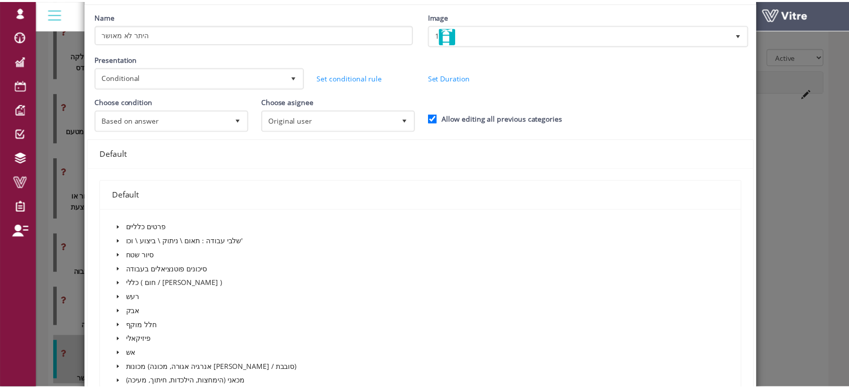
scroll to position [0, 0]
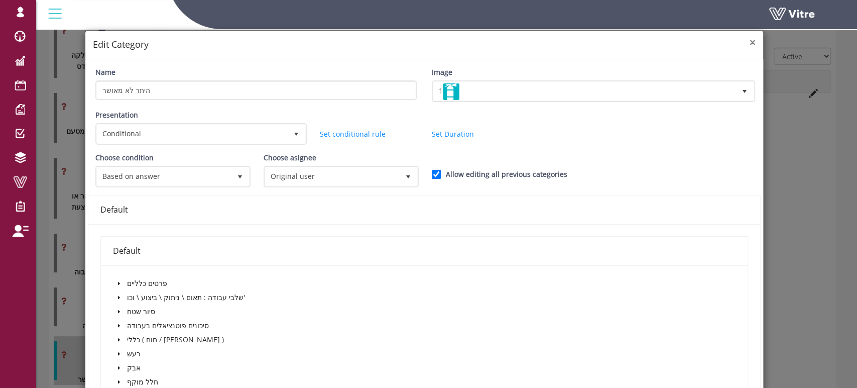
click at [750, 43] on span "×" at bounding box center [753, 42] width 6 height 14
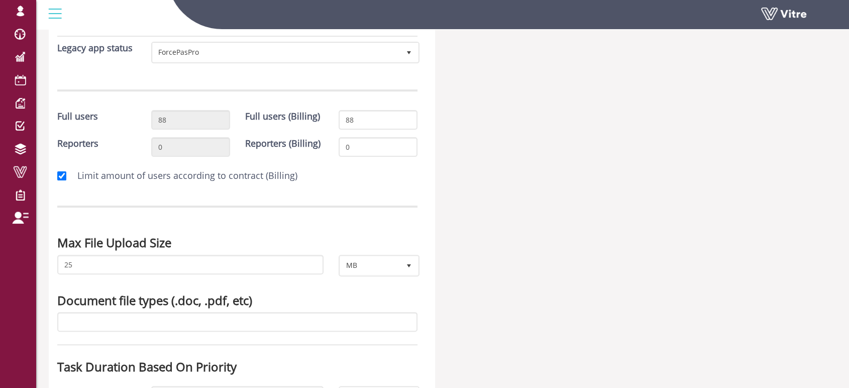
scroll to position [279, 0]
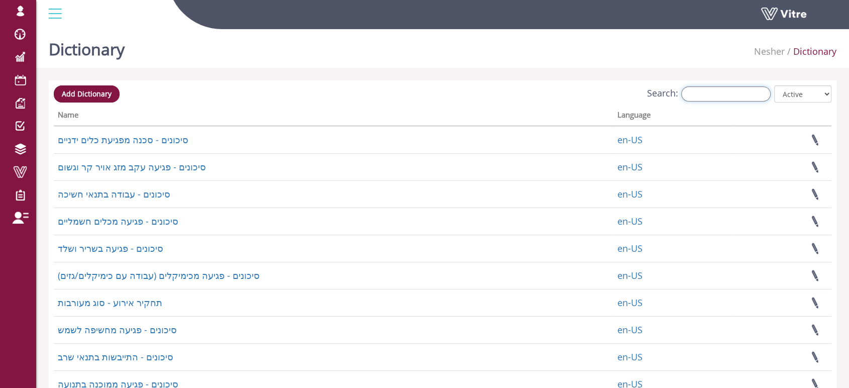
click at [710, 91] on input "Search:" at bounding box center [725, 93] width 89 height 15
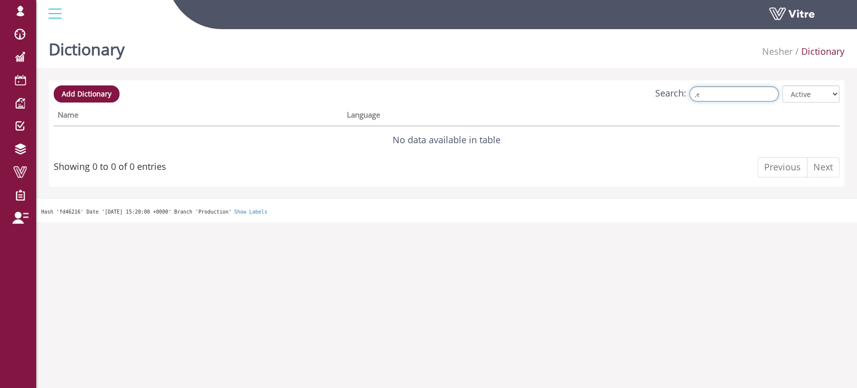
type input ","
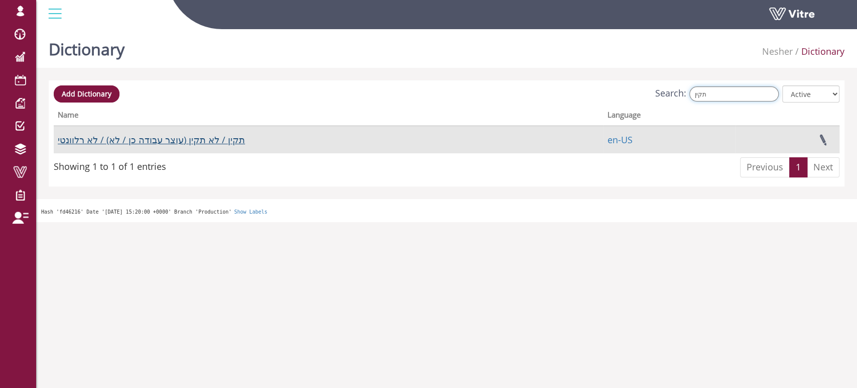
type input "תקין"
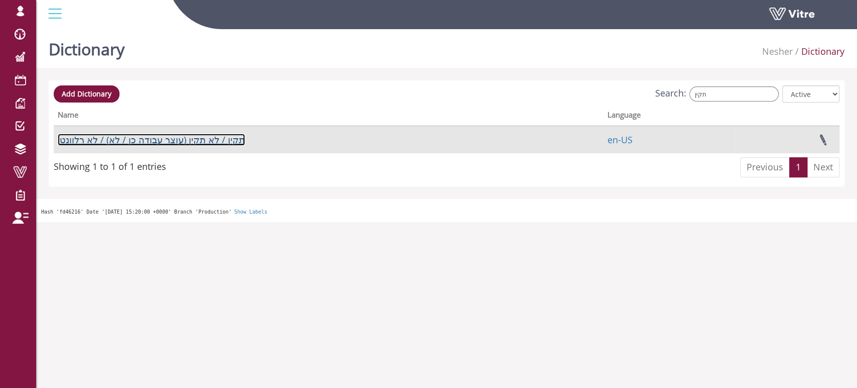
click at [199, 142] on link "תקין / לא תקין (עוצר עבודה כן / לא) / לא רלוונטי" at bounding box center [151, 140] width 187 height 12
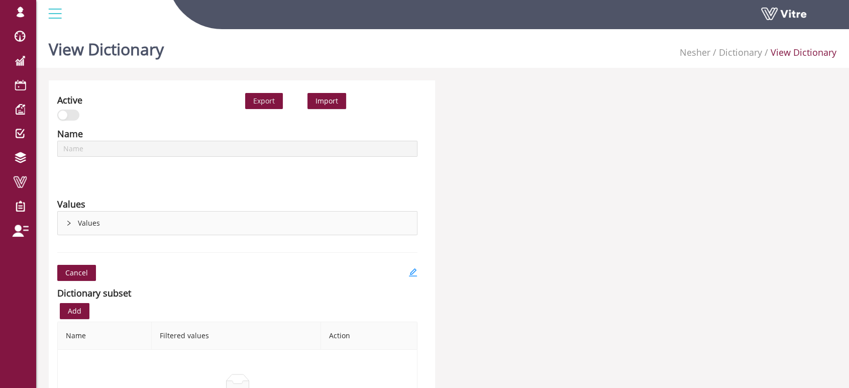
type input "תקין / לא תקין (עוצר עבודה כן / לא) / לא רלוונטי"
click at [66, 222] on icon "right" at bounding box center [69, 223] width 6 height 6
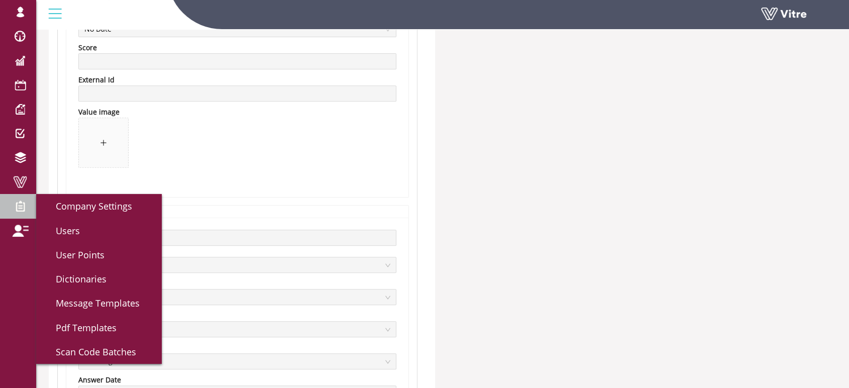
scroll to position [390, 0]
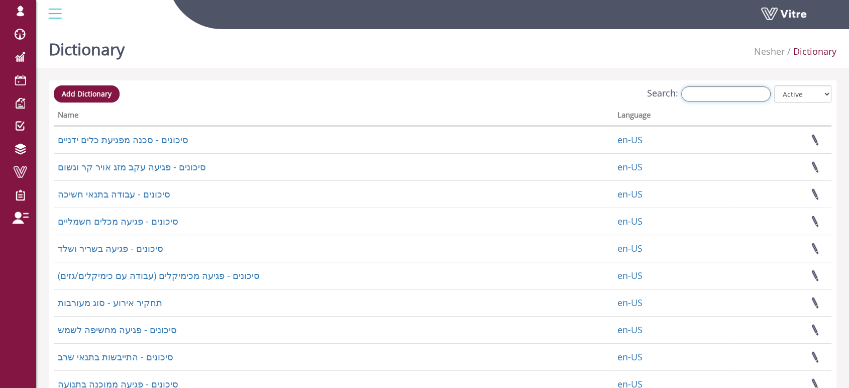
click at [713, 97] on input "Search:" at bounding box center [725, 93] width 89 height 15
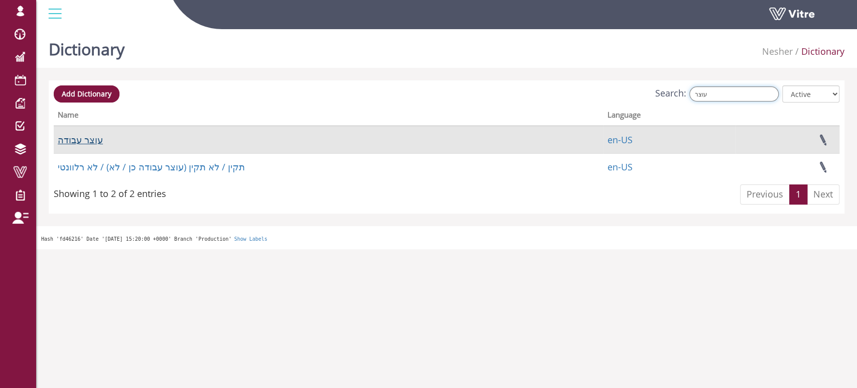
type input "עוצר"
click at [86, 140] on link "עוצר עבודה" at bounding box center [80, 140] width 45 height 12
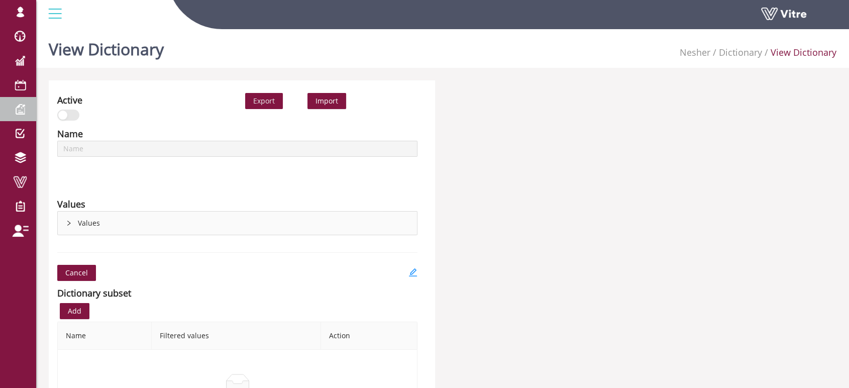
type input "עוצר עבודה"
click at [67, 225] on icon "right" at bounding box center [69, 223] width 6 height 6
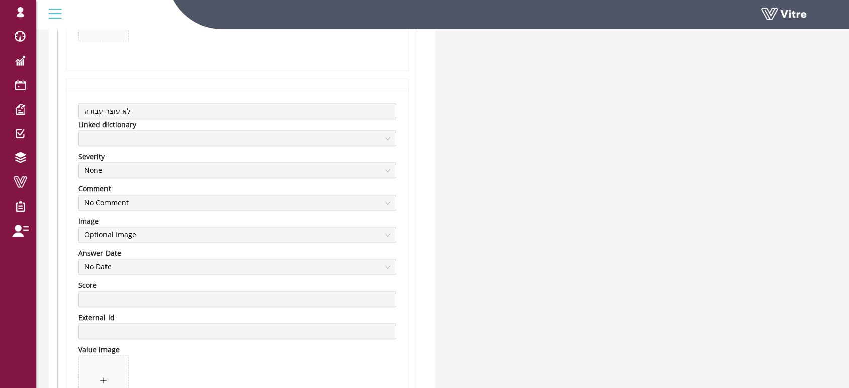
scroll to position [502, 0]
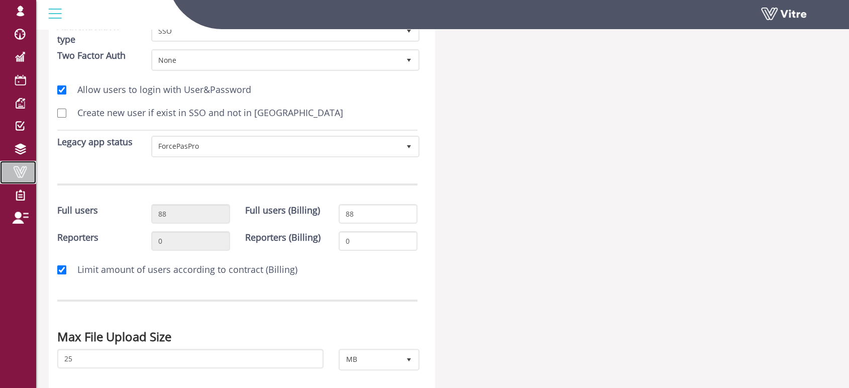
scroll to position [167, 0]
